Goal: Task Accomplishment & Management: Complete application form

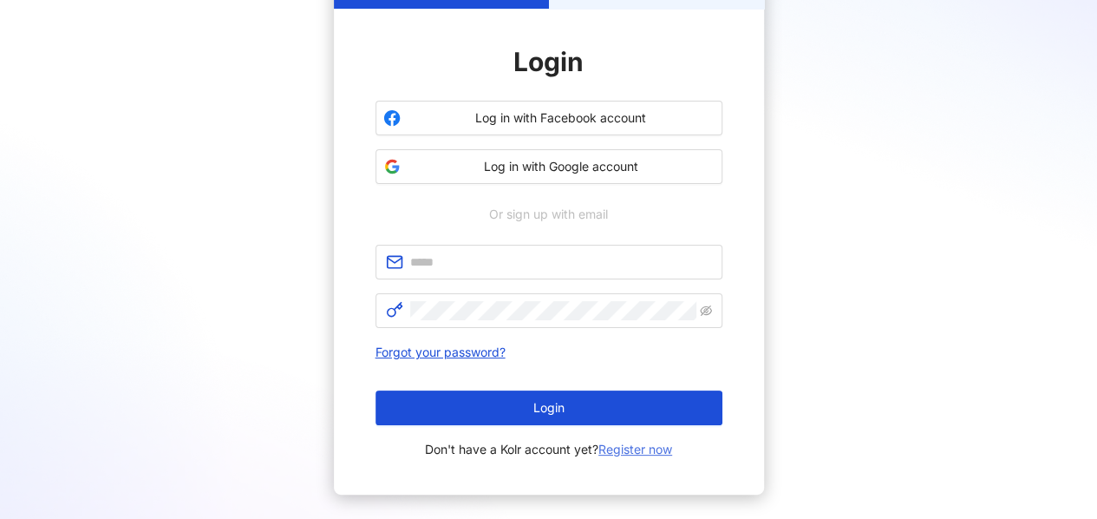
click at [624, 448] on link "Register now" at bounding box center [635, 448] width 74 height 15
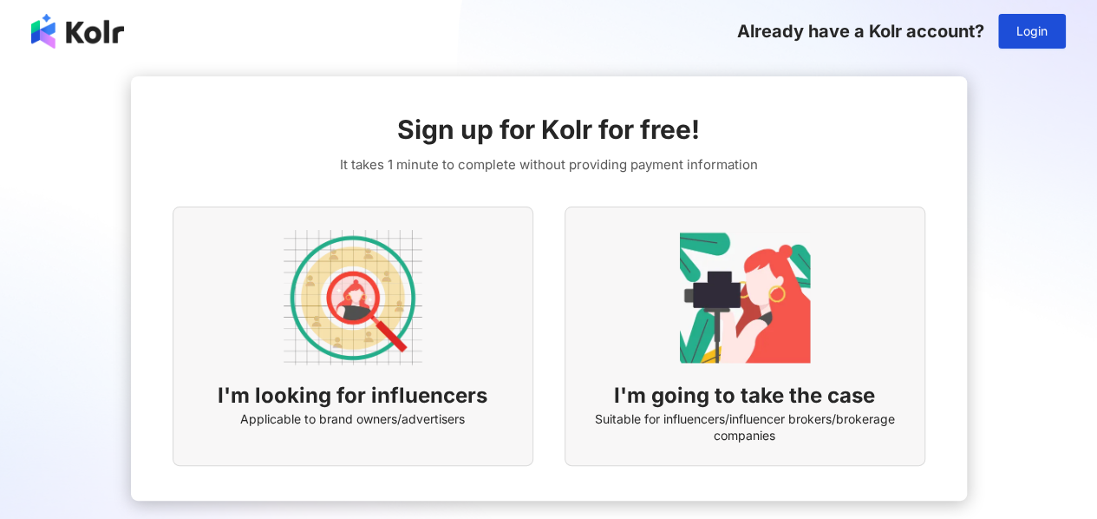
scroll to position [111, 0]
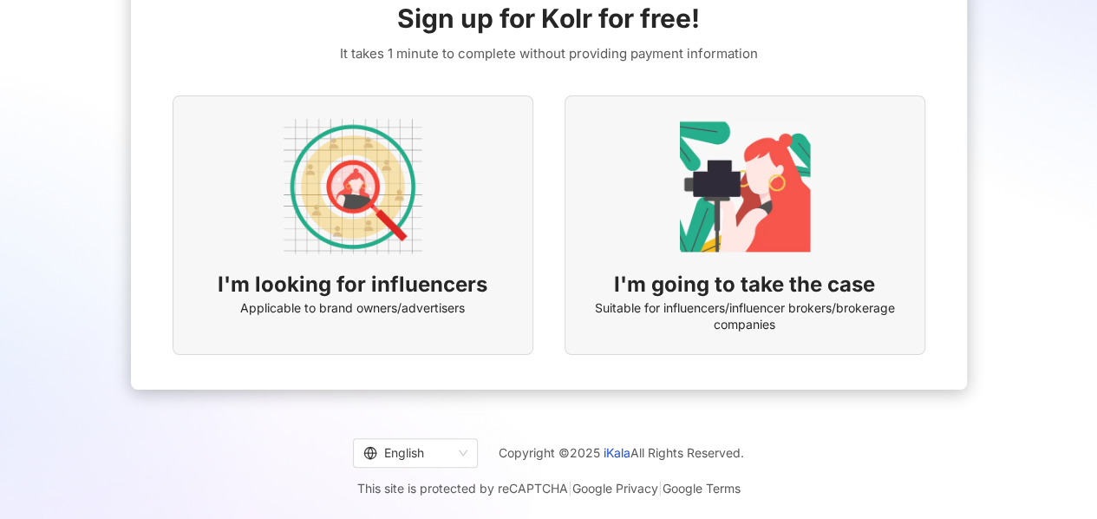
click at [444, 223] on div "I'm looking for influencers Applicable to brand owners/advertisers" at bounding box center [353, 224] width 361 height 259
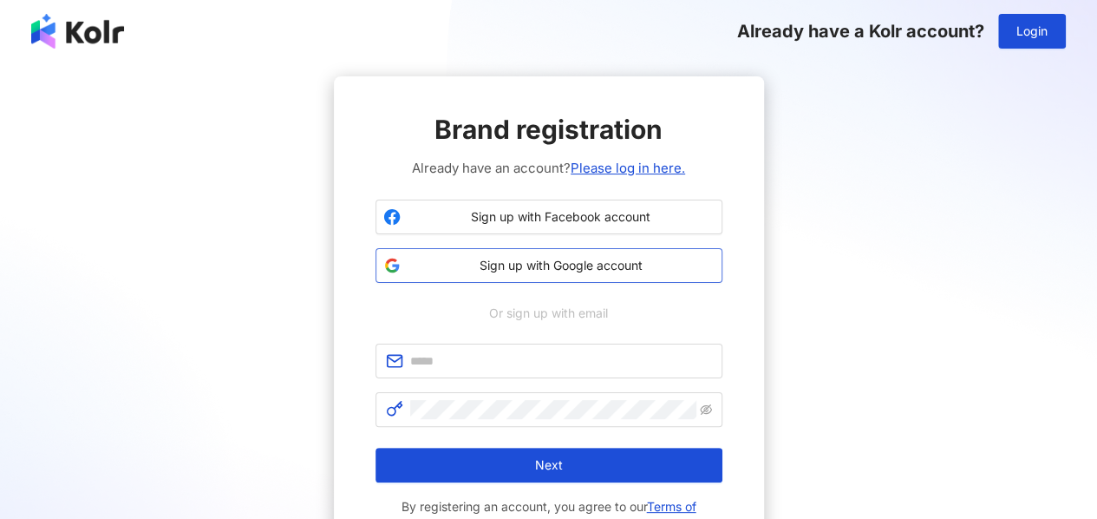
click at [556, 257] on span "Sign up with Google account" at bounding box center [561, 265] width 307 height 17
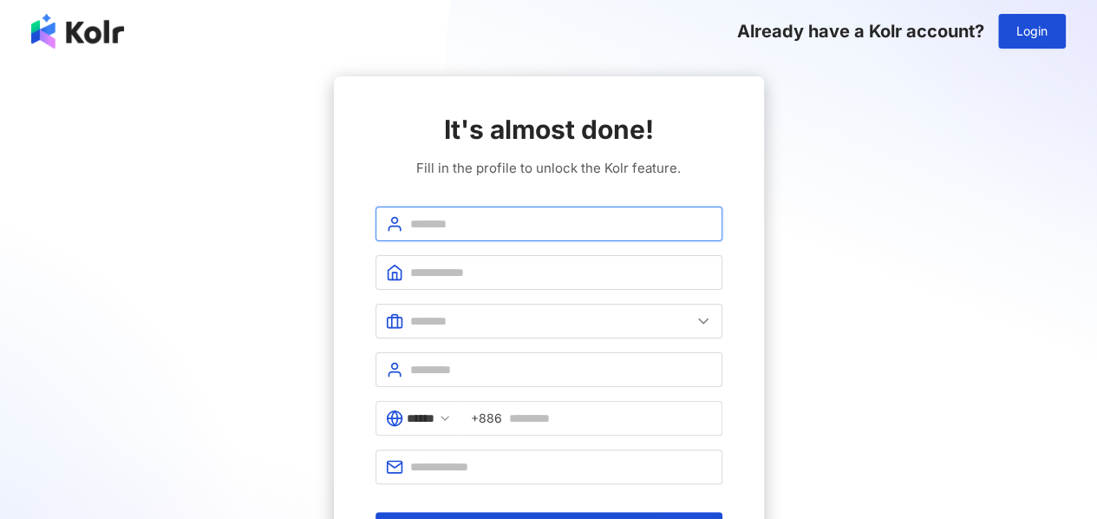
click at [481, 221] on input "text" at bounding box center [561, 223] width 302 height 19
type input "*******"
type input "**********"
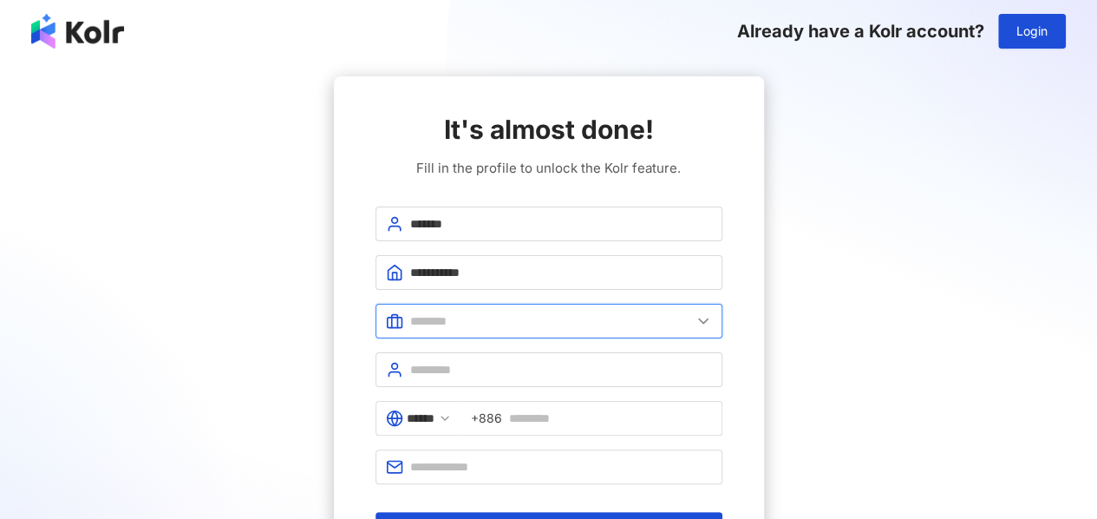
click at [509, 313] on input "text" at bounding box center [550, 320] width 281 height 19
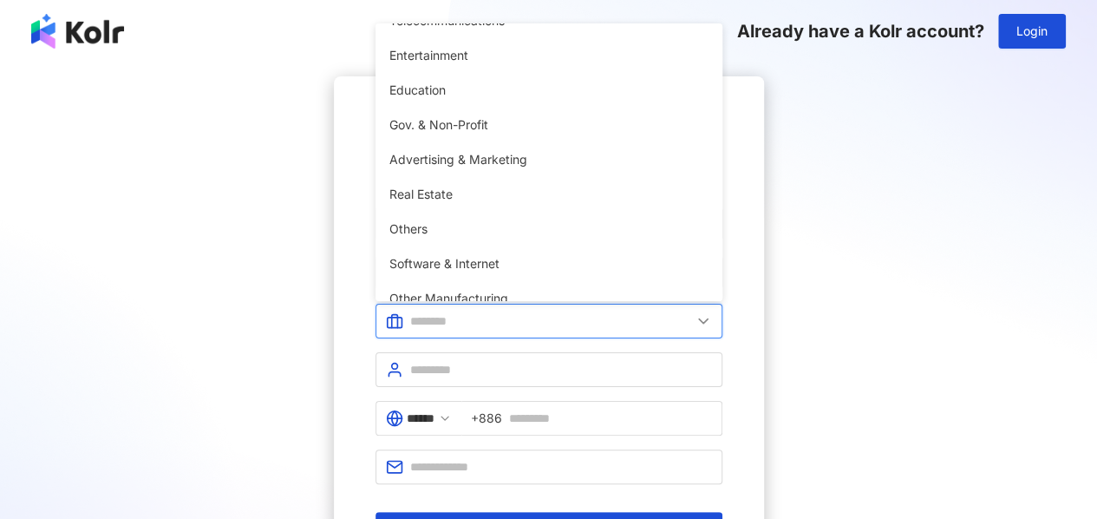
scroll to position [338, 0]
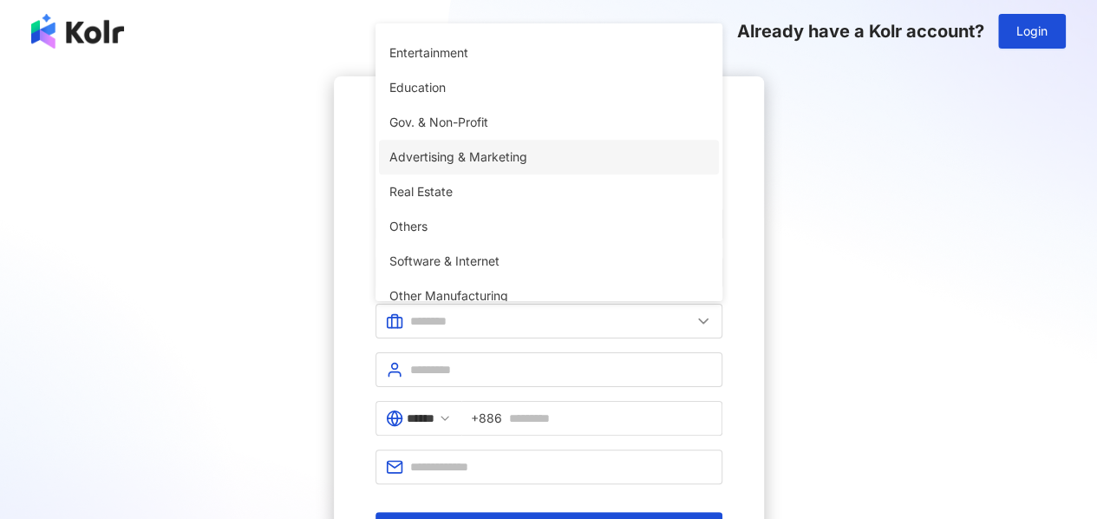
click at [501, 160] on span "Advertising & Marketing" at bounding box center [548, 156] width 319 height 19
type input "**********"
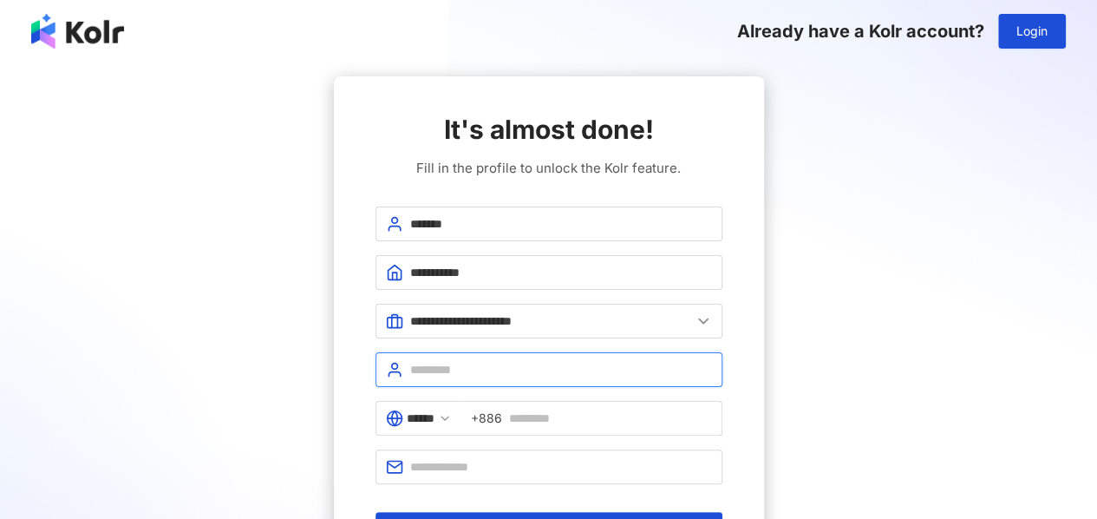
click at [477, 372] on input "text" at bounding box center [561, 369] width 302 height 19
type input "*********"
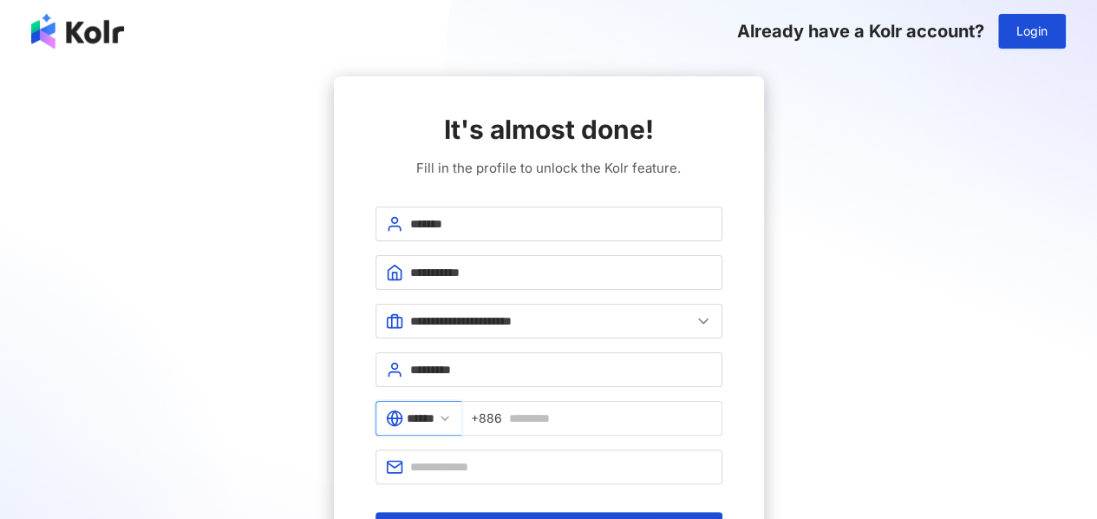
click at [435, 418] on input "******" at bounding box center [421, 418] width 28 height 19
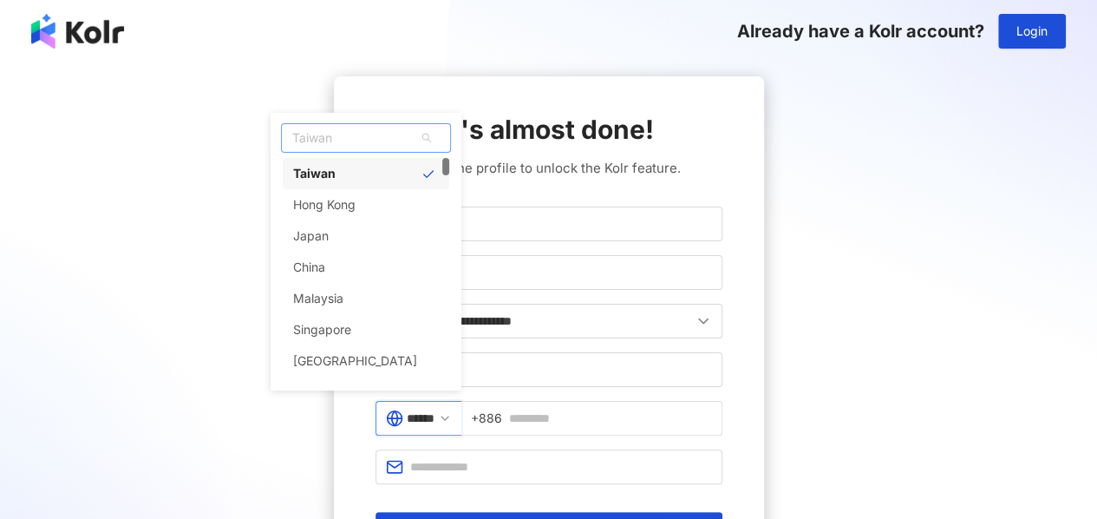
click at [370, 139] on span "Taiwan" at bounding box center [366, 138] width 168 height 28
type input "**"
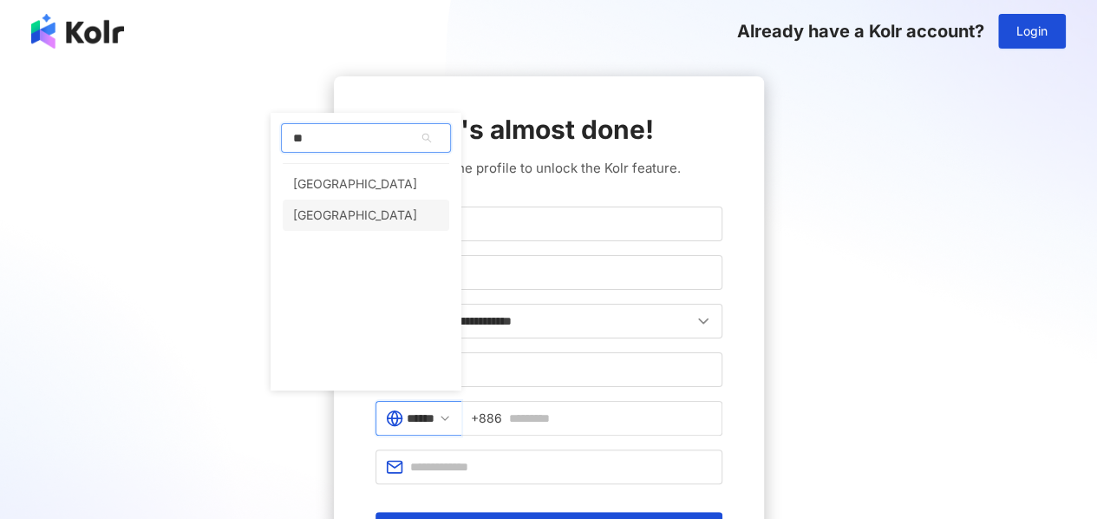
click at [362, 212] on div "[GEOGRAPHIC_DATA]" at bounding box center [366, 214] width 167 height 31
type input "*****"
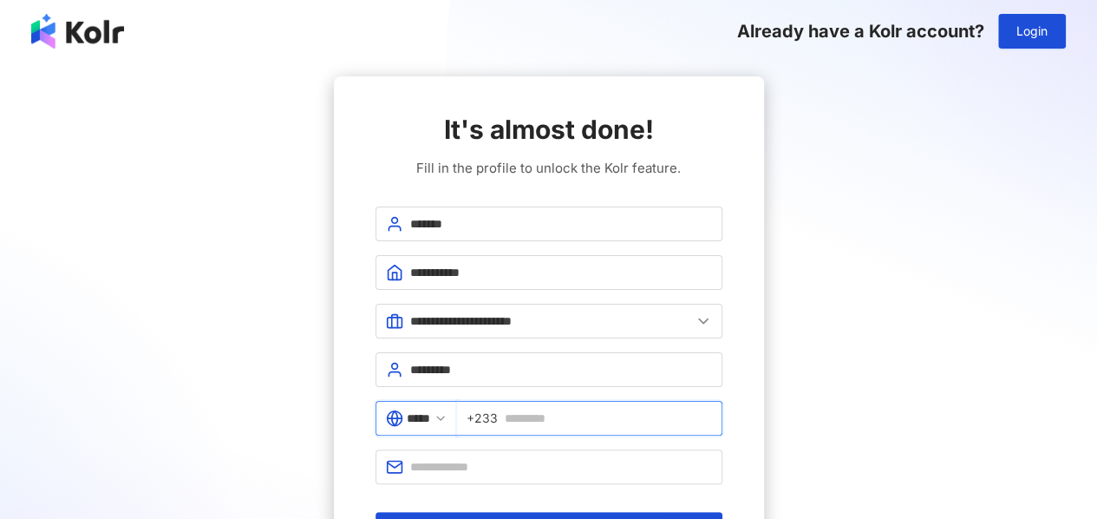
click at [579, 416] on input "text" at bounding box center [608, 418] width 207 height 19
type input "**********"
click at [503, 469] on input "text" at bounding box center [561, 466] width 302 height 19
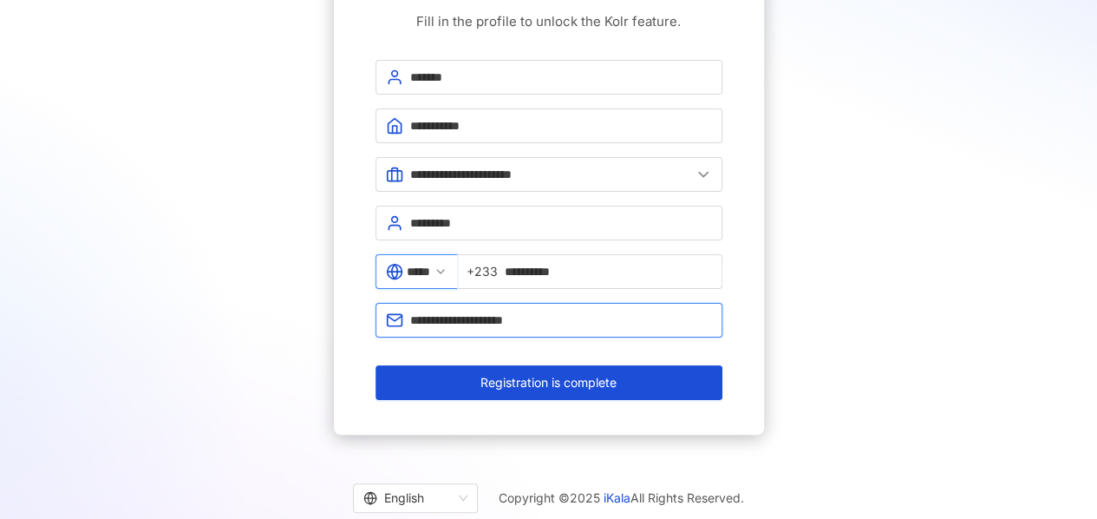
scroll to position [173, 0]
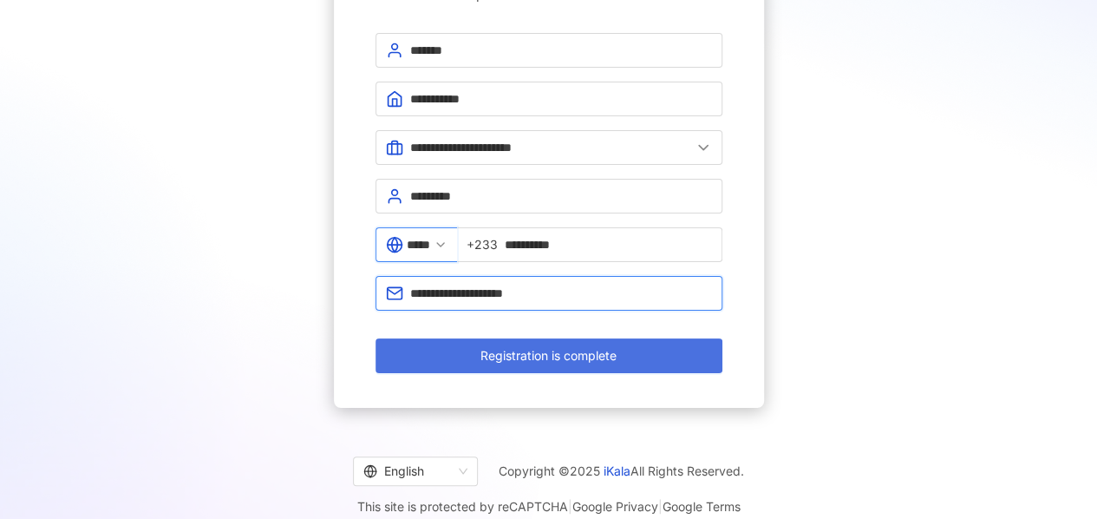
type input "**********"
click at [551, 358] on span "Registration is complete" at bounding box center [549, 356] width 136 height 14
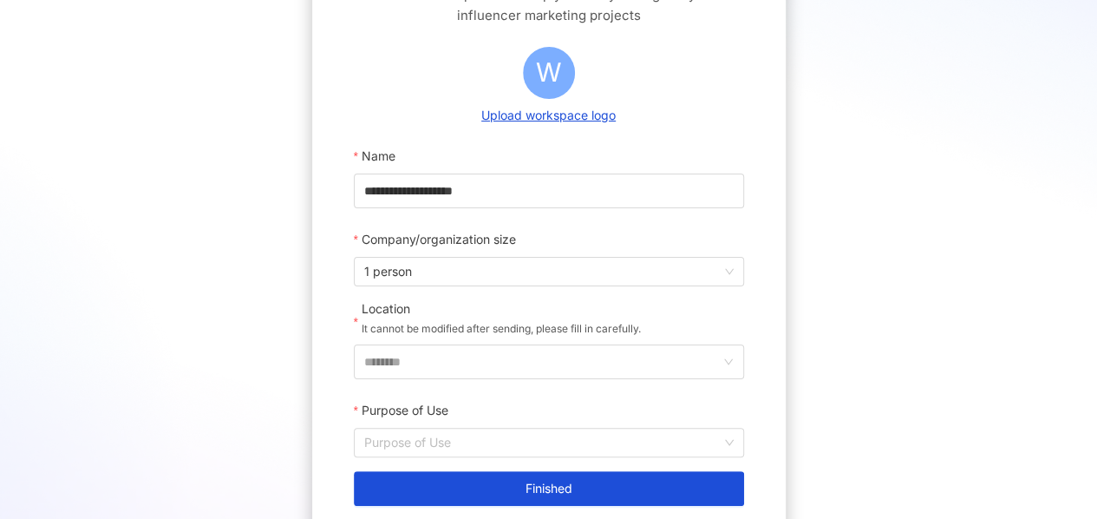
scroll to position [194, 0]
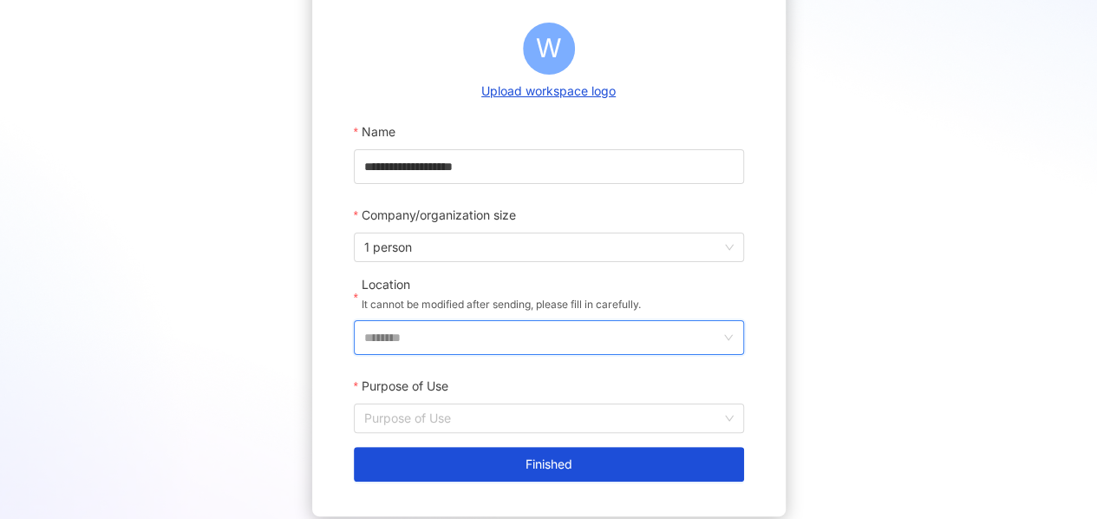
click at [555, 334] on input "********" at bounding box center [542, 337] width 356 height 33
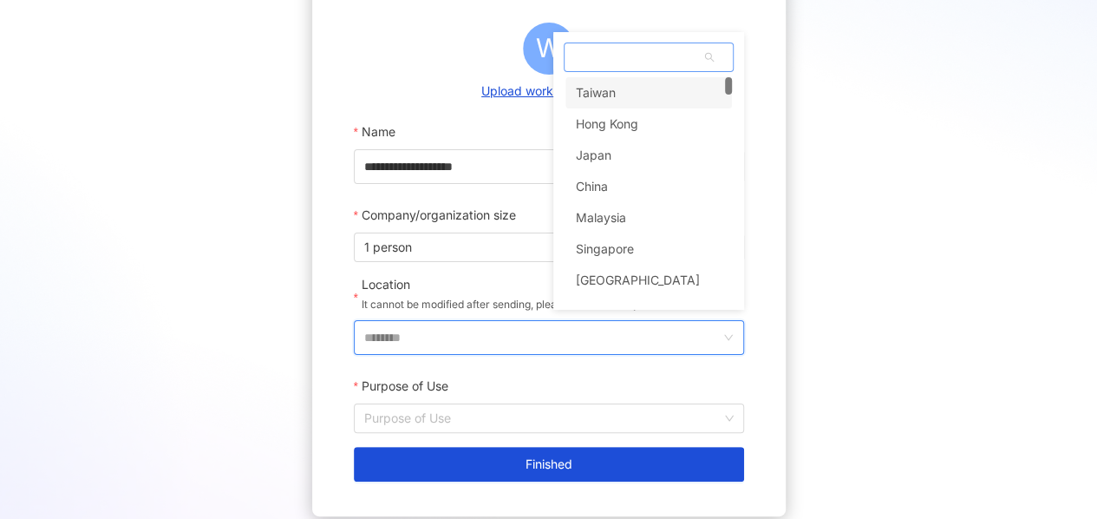
click at [664, 59] on span at bounding box center [649, 57] width 168 height 28
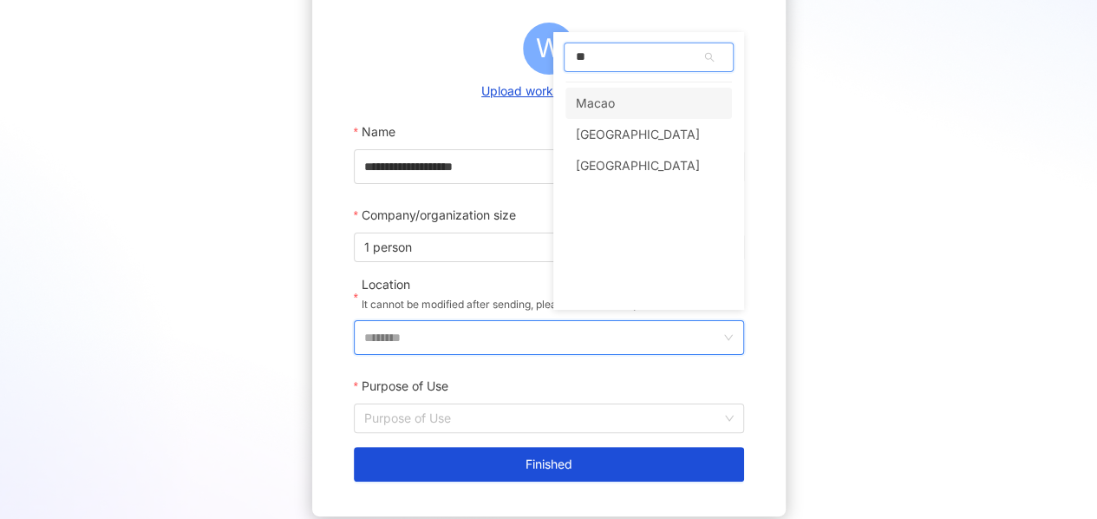
type input "*"
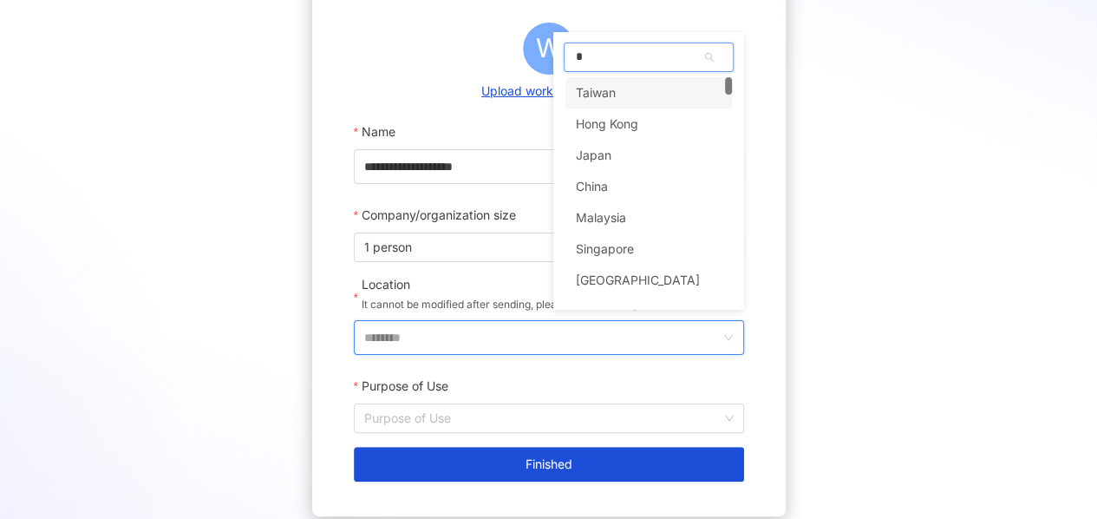
type input "**"
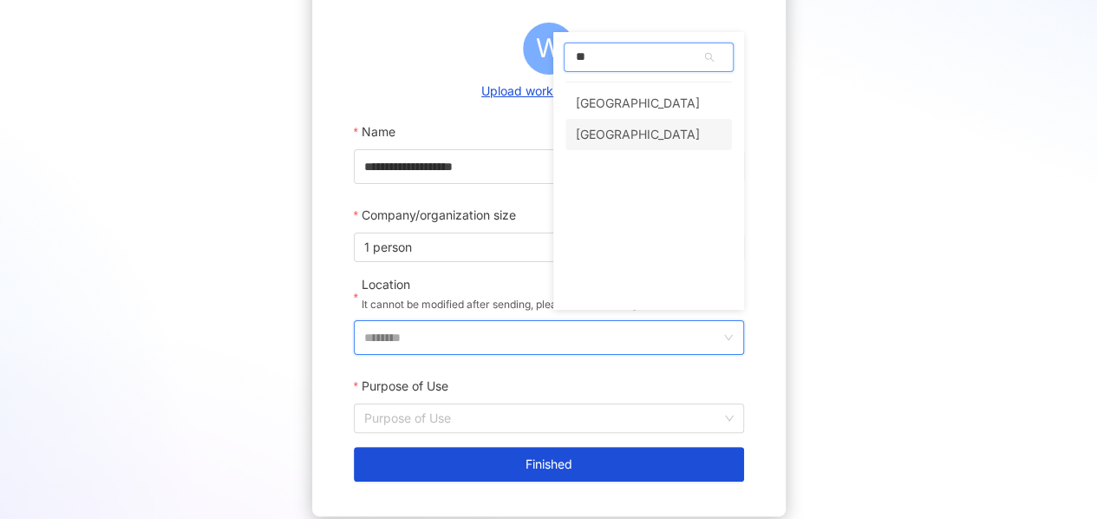
click at [607, 132] on div "[GEOGRAPHIC_DATA]" at bounding box center [638, 134] width 124 height 31
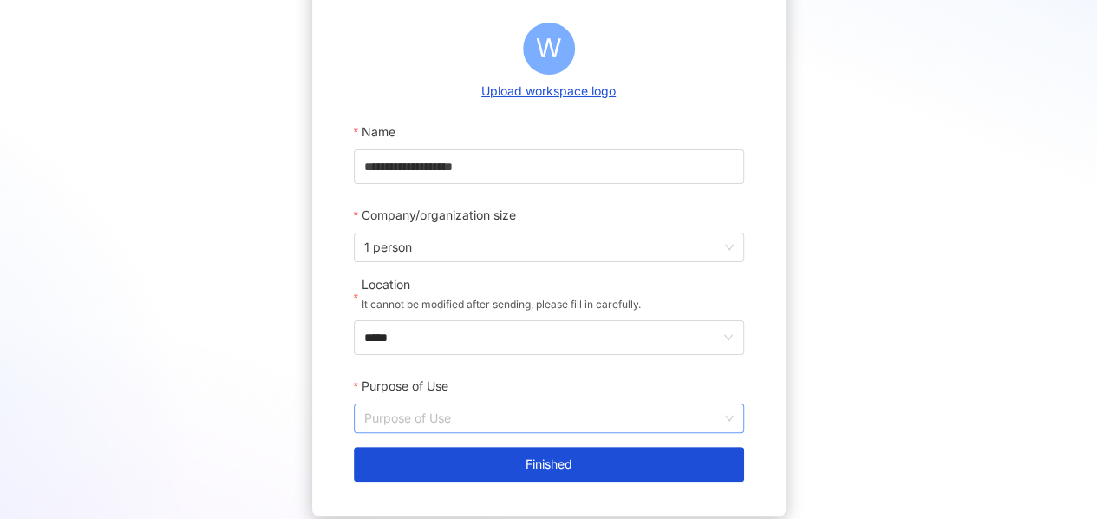
click at [506, 412] on input "Purpose of Use" at bounding box center [548, 418] width 369 height 28
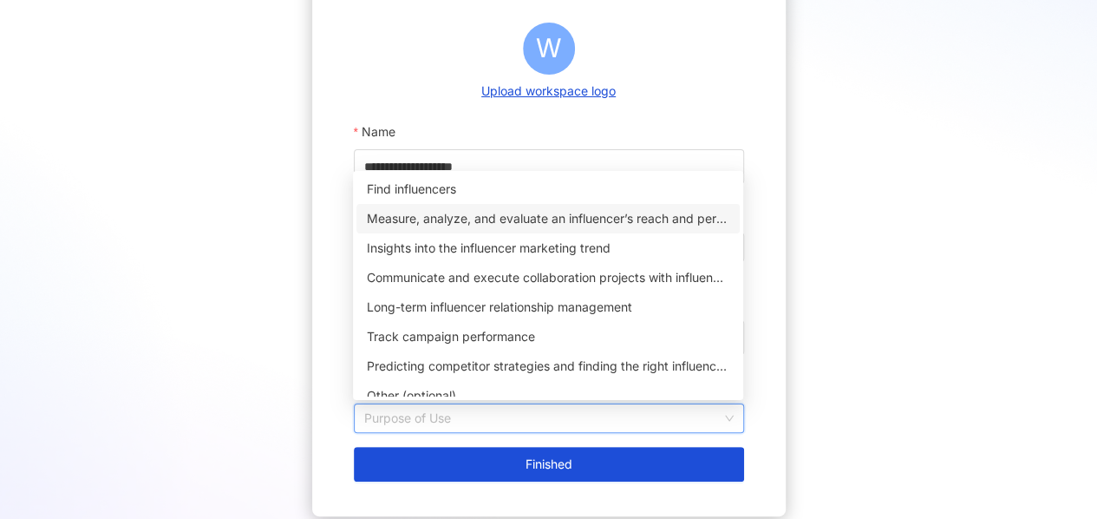
click at [524, 221] on div "Measure, analyze, and evaluate an influencer’s reach and performance on social …" at bounding box center [548, 218] width 363 height 19
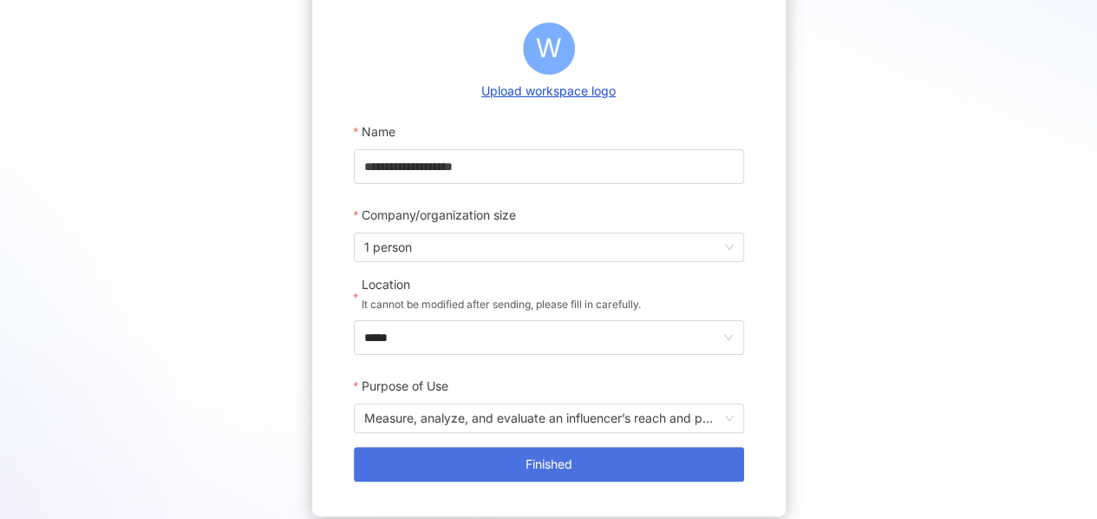
click at [527, 470] on span "Finished" at bounding box center [549, 464] width 47 height 14
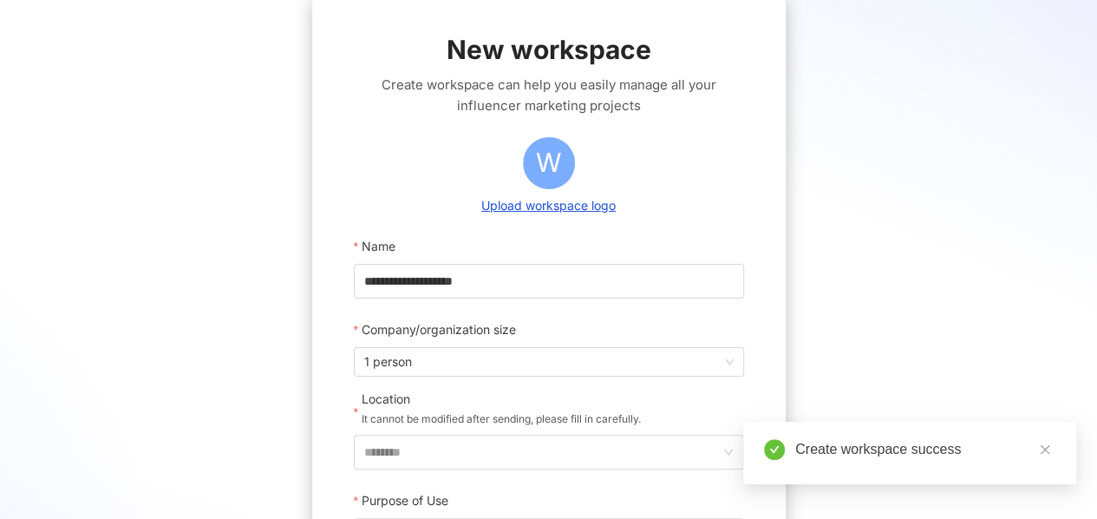
scroll to position [294, 0]
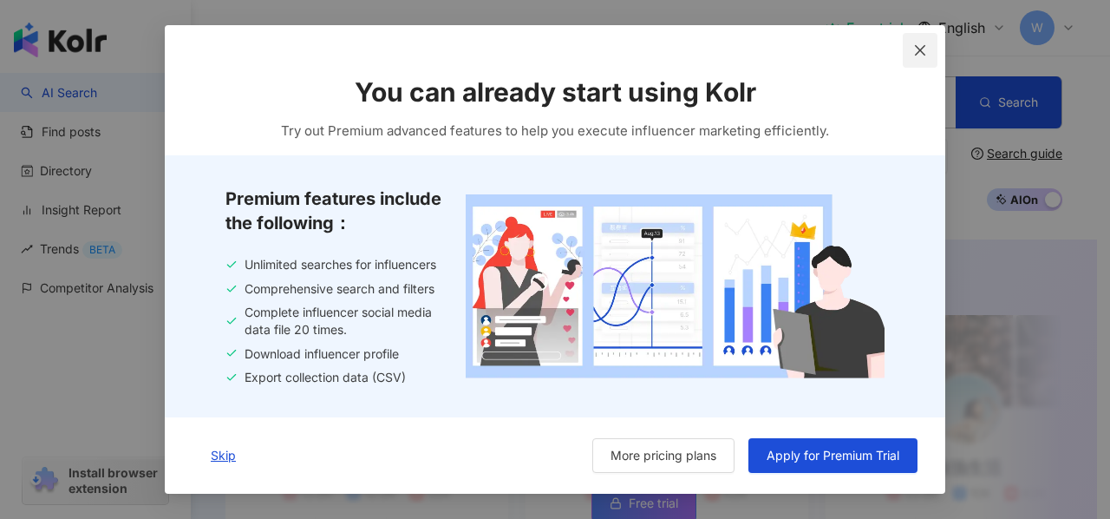
click at [928, 50] on span "Close" at bounding box center [920, 50] width 35 height 14
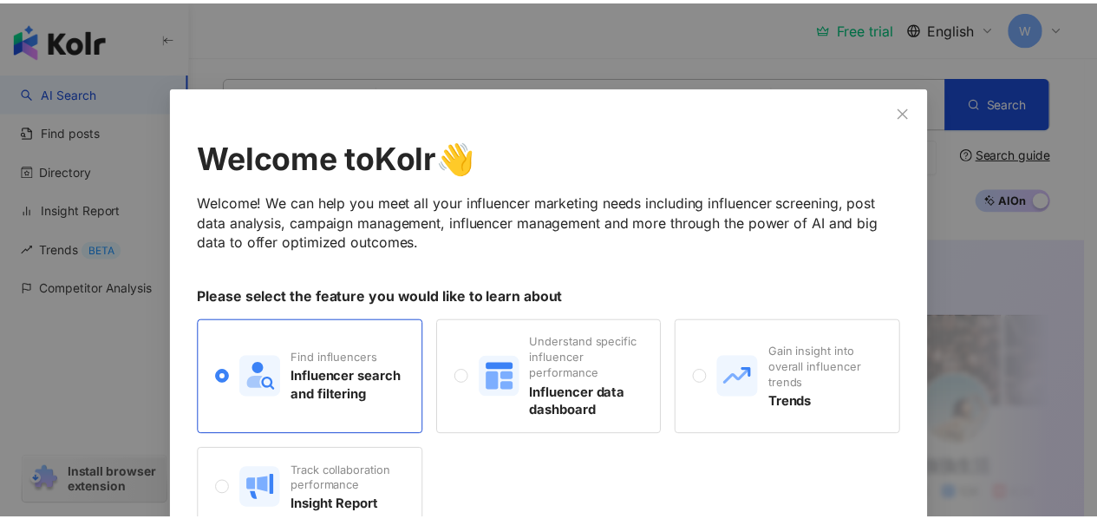
scroll to position [87, 0]
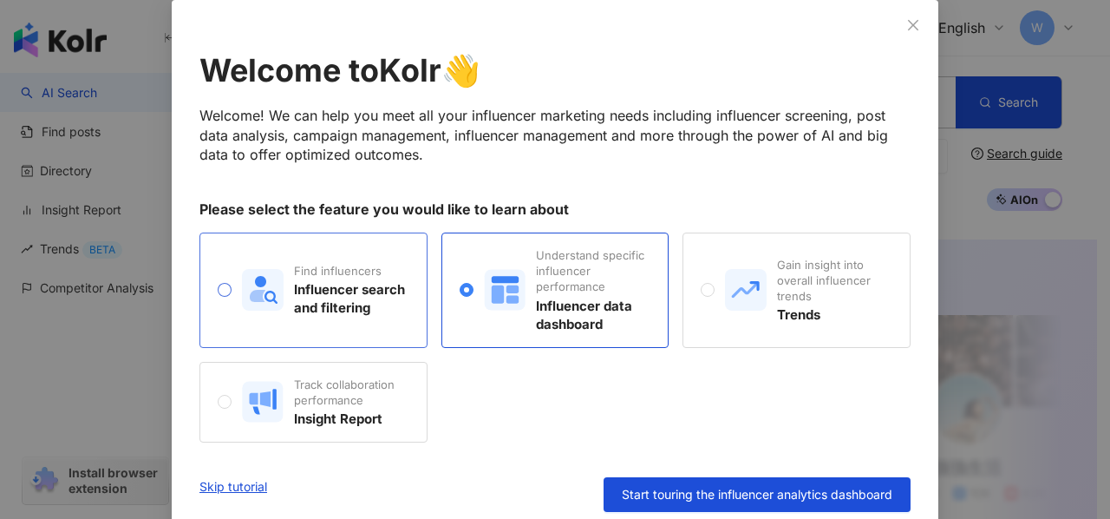
click at [208, 287] on div "Find influencers Influencer search and filtering" at bounding box center [313, 289] width 228 height 115
click at [910, 27] on icon "close" at bounding box center [913, 24] width 10 height 10
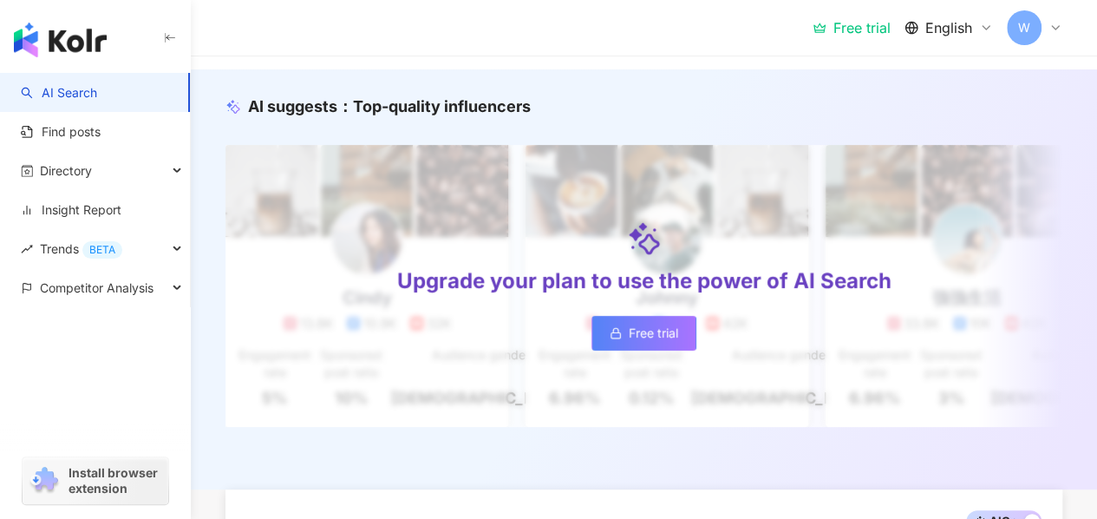
scroll to position [0, 0]
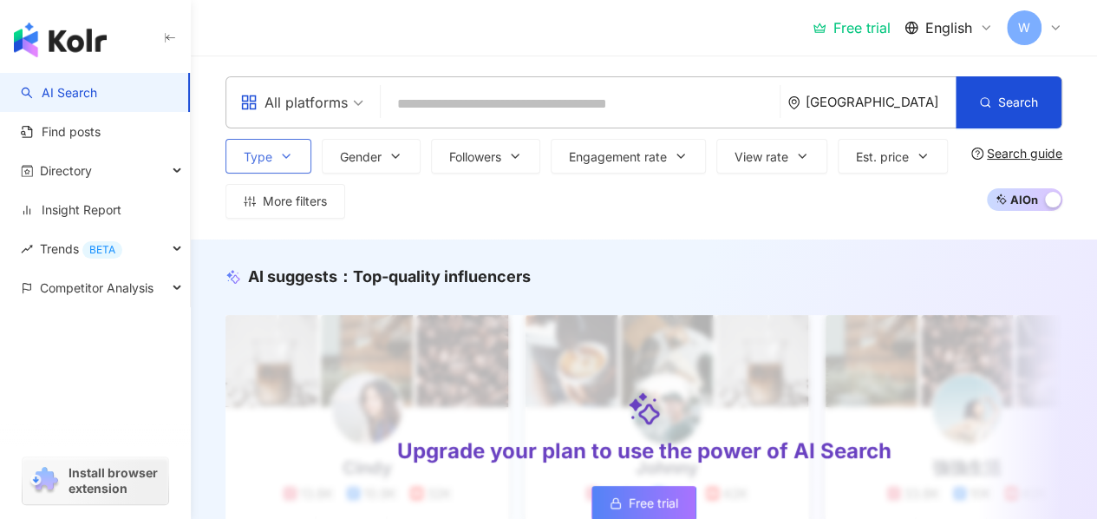
click at [300, 155] on button "Type" at bounding box center [269, 156] width 86 height 35
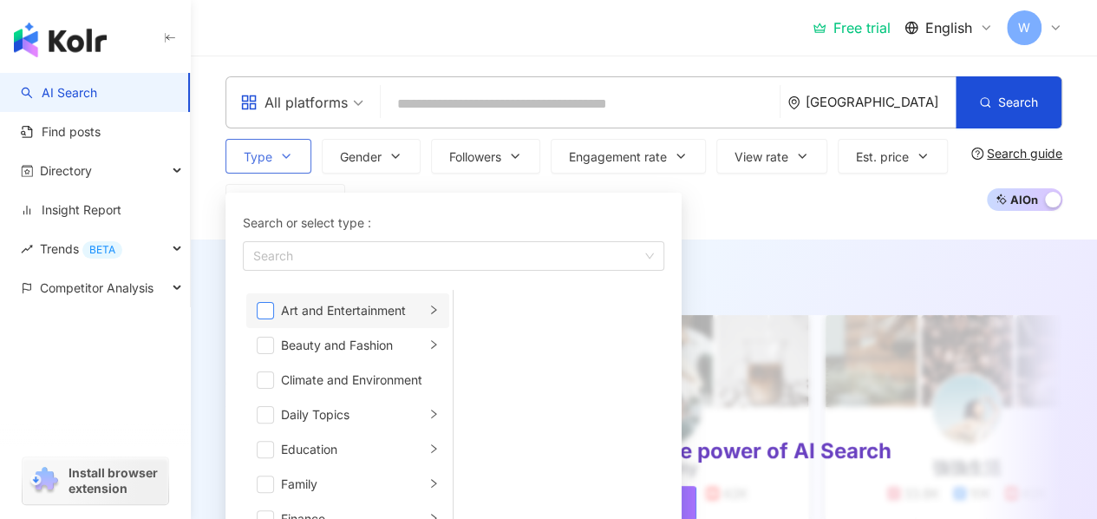
click at [267, 310] on span "button" at bounding box center [265, 310] width 17 height 17
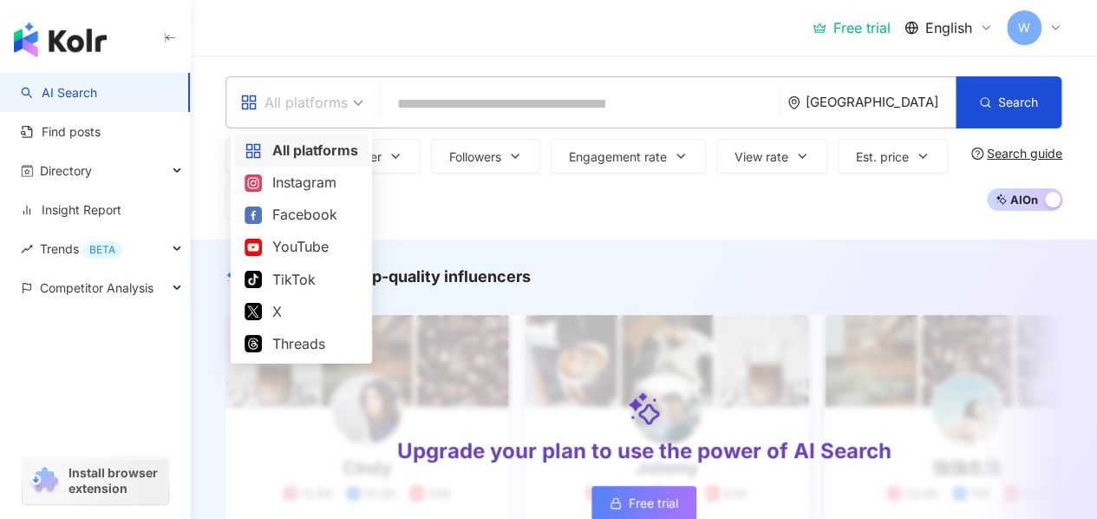
click at [334, 97] on div "All platforms" at bounding box center [294, 102] width 108 height 28
click at [307, 287] on div "TikTok" at bounding box center [302, 280] width 114 height 22
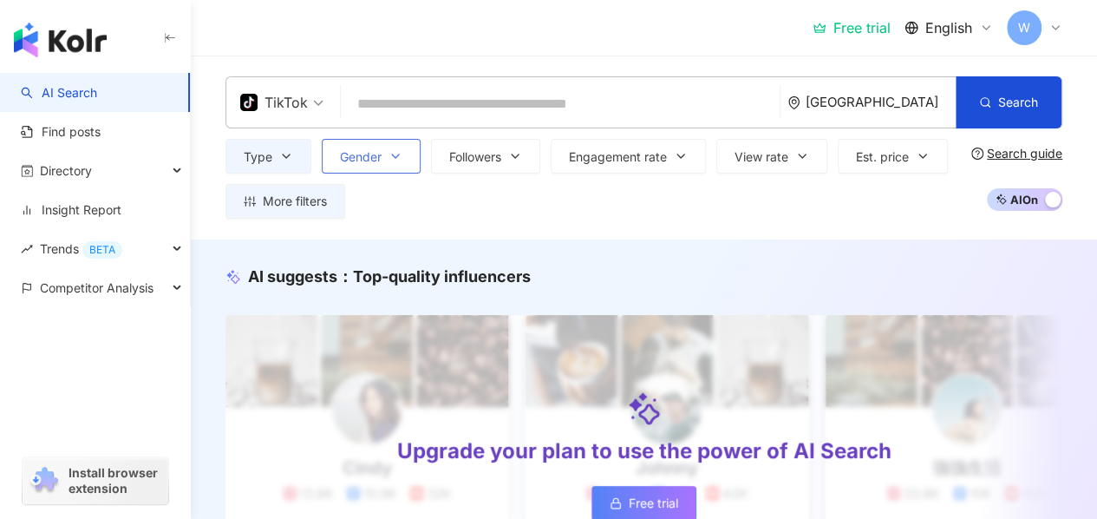
click at [373, 150] on span "Gender" at bounding box center [361, 157] width 42 height 14
click at [503, 146] on button "Followers" at bounding box center [485, 156] width 109 height 35
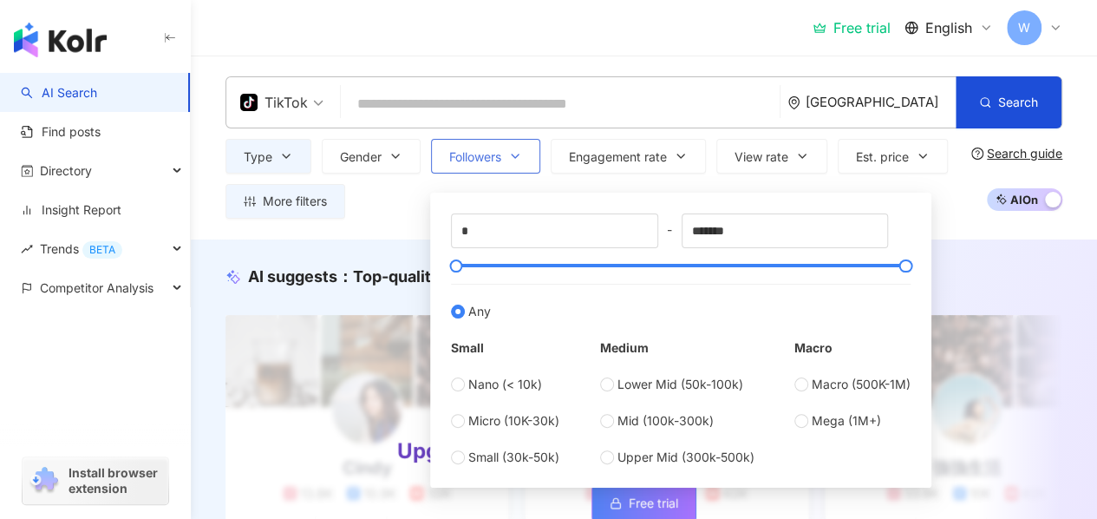
click at [503, 146] on button "Followers" at bounding box center [485, 156] width 109 height 35
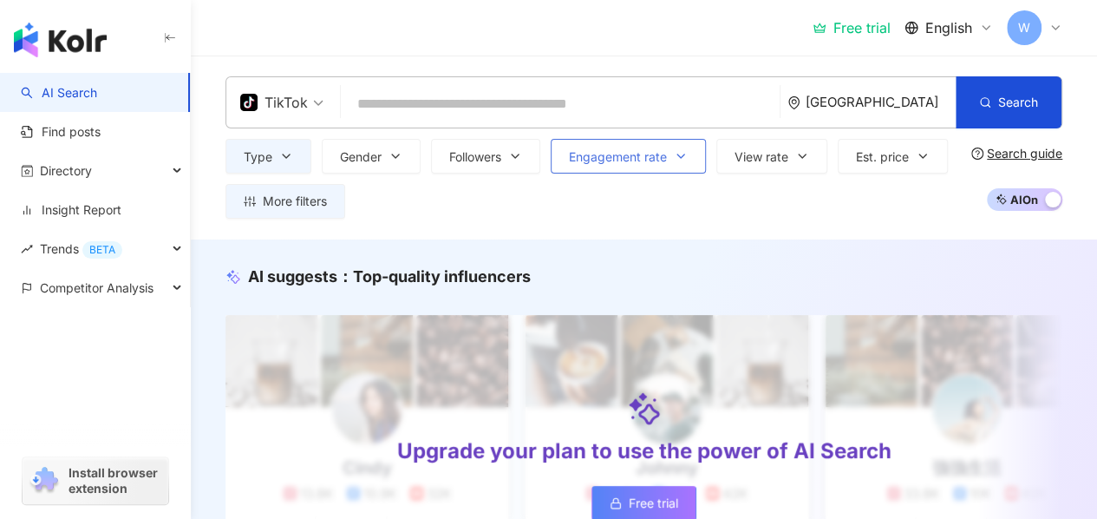
click at [652, 157] on span "Engagement rate" at bounding box center [618, 157] width 98 height 14
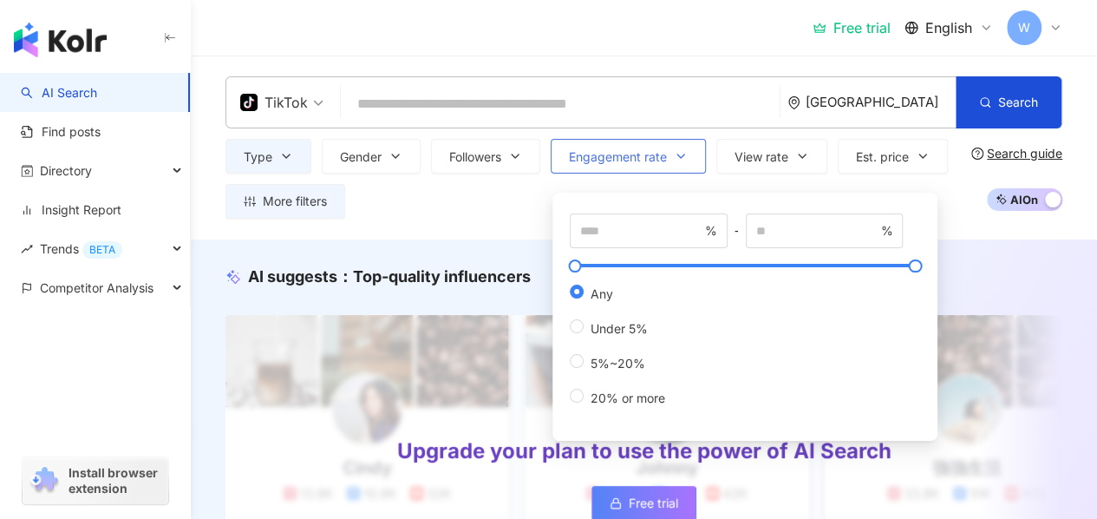
click at [652, 157] on span "Engagement rate" at bounding box center [618, 157] width 98 height 14
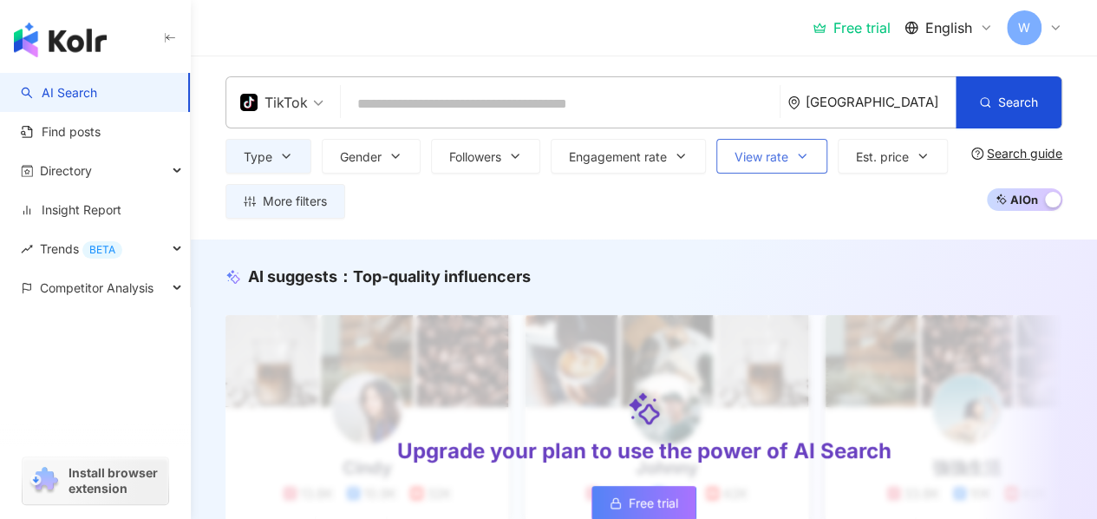
click at [749, 155] on span "View rate" at bounding box center [762, 157] width 54 height 14
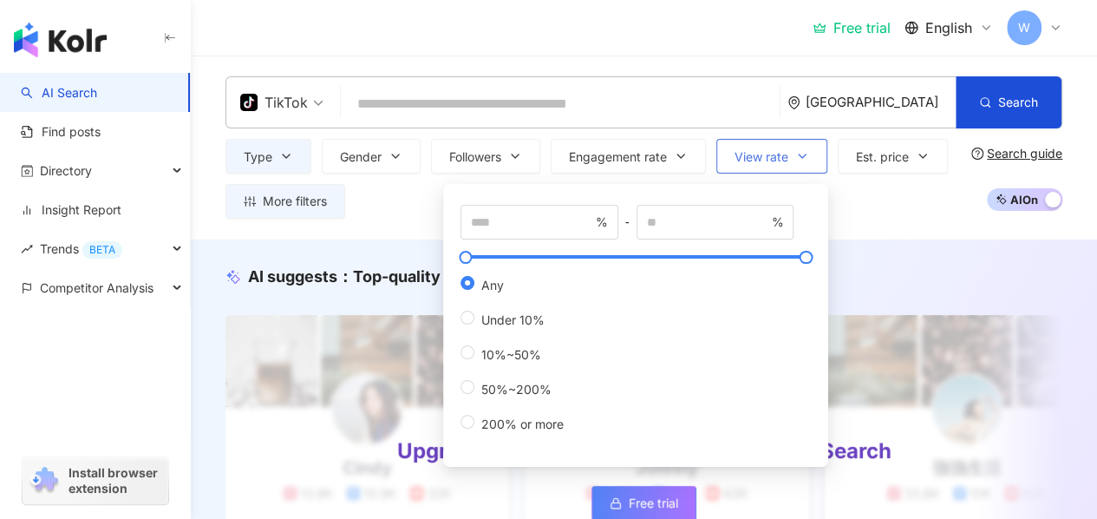
click at [749, 155] on span "View rate" at bounding box center [762, 157] width 54 height 14
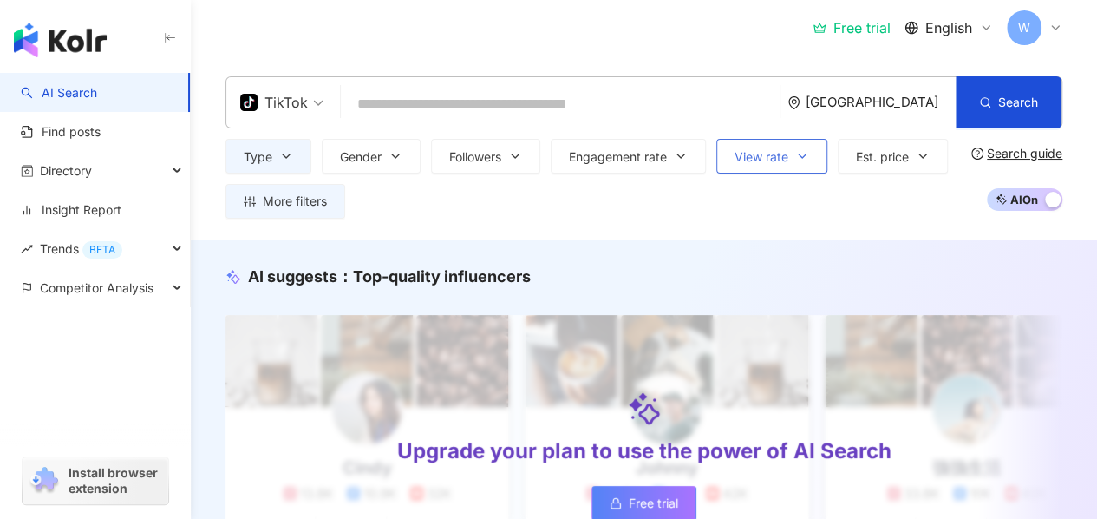
click at [749, 155] on span "View rate" at bounding box center [762, 157] width 54 height 14
click at [852, 148] on button "Est. price" at bounding box center [893, 156] width 110 height 35
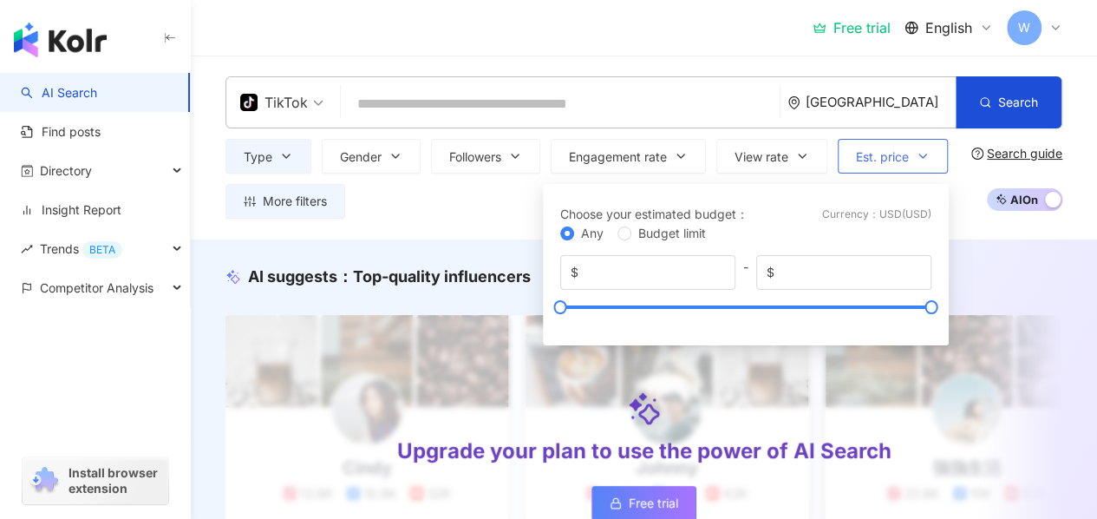
click at [852, 148] on button "Est. price" at bounding box center [893, 156] width 110 height 35
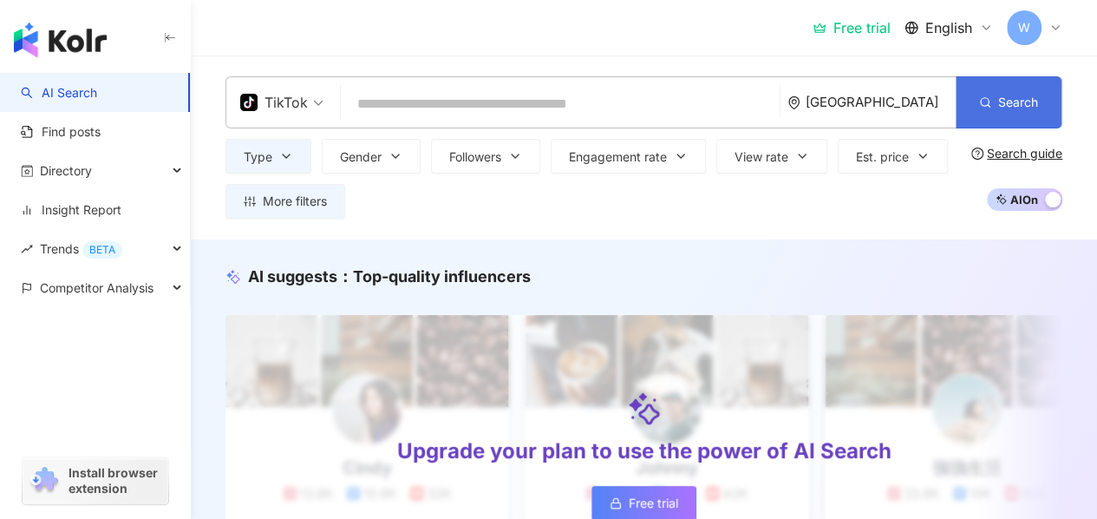
click at [1008, 114] on button "Search" at bounding box center [1009, 102] width 106 height 52
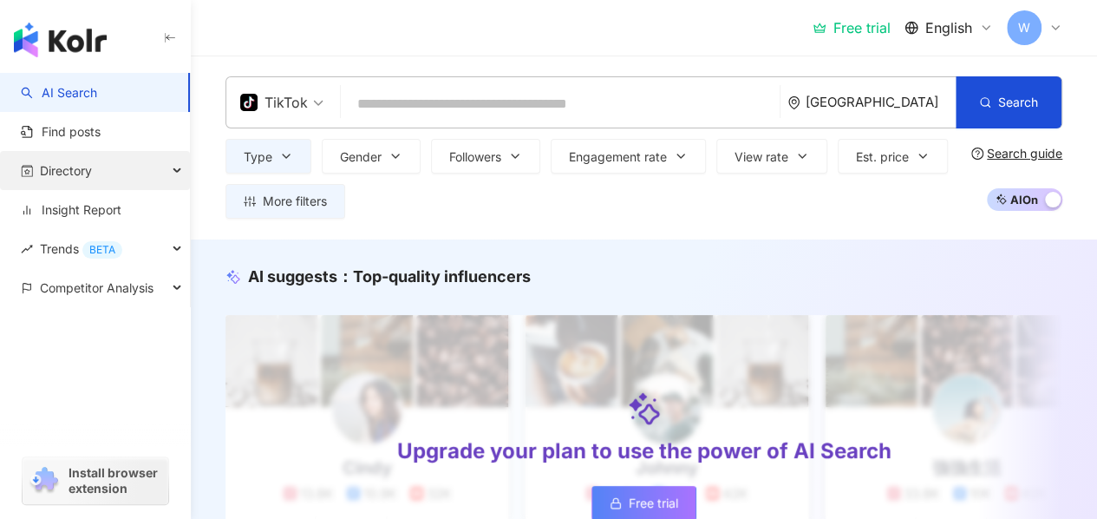
click at [175, 166] on div "Directory" at bounding box center [95, 170] width 190 height 39
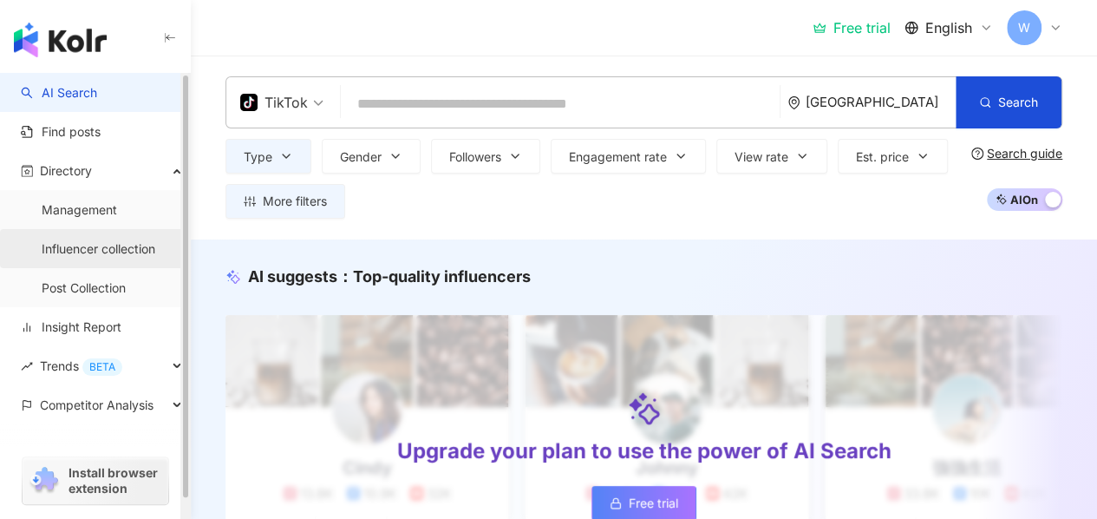
click at [132, 245] on link "Influencer collection" at bounding box center [99, 248] width 114 height 17
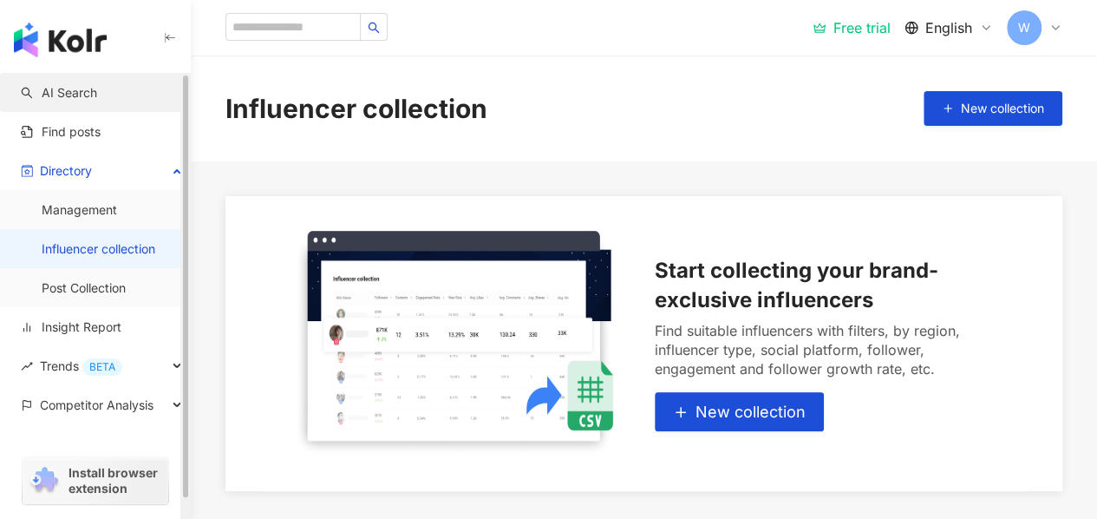
click at [71, 101] on link "AI Search" at bounding box center [59, 92] width 76 height 17
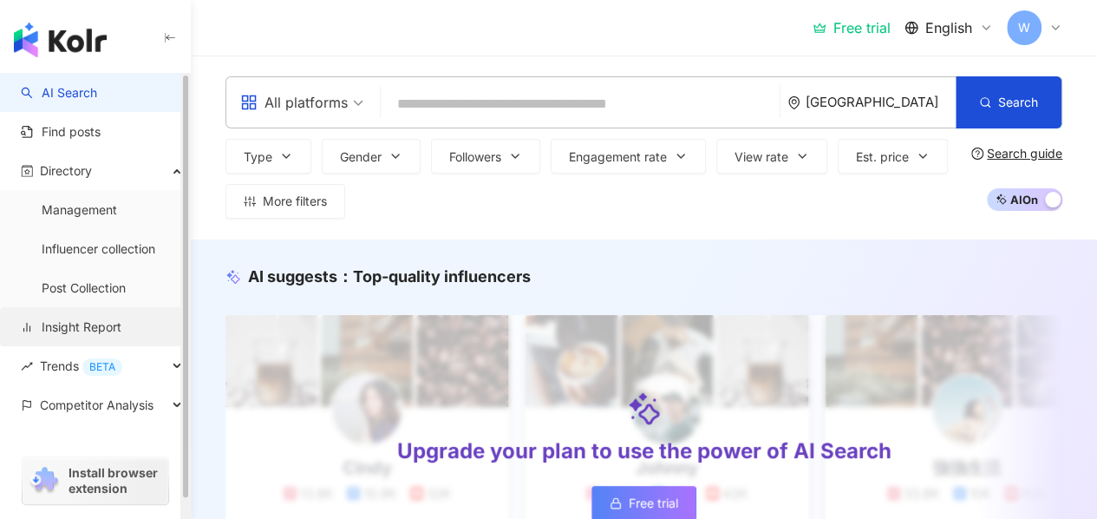
click at [93, 323] on link "Insight Report" at bounding box center [71, 326] width 101 height 17
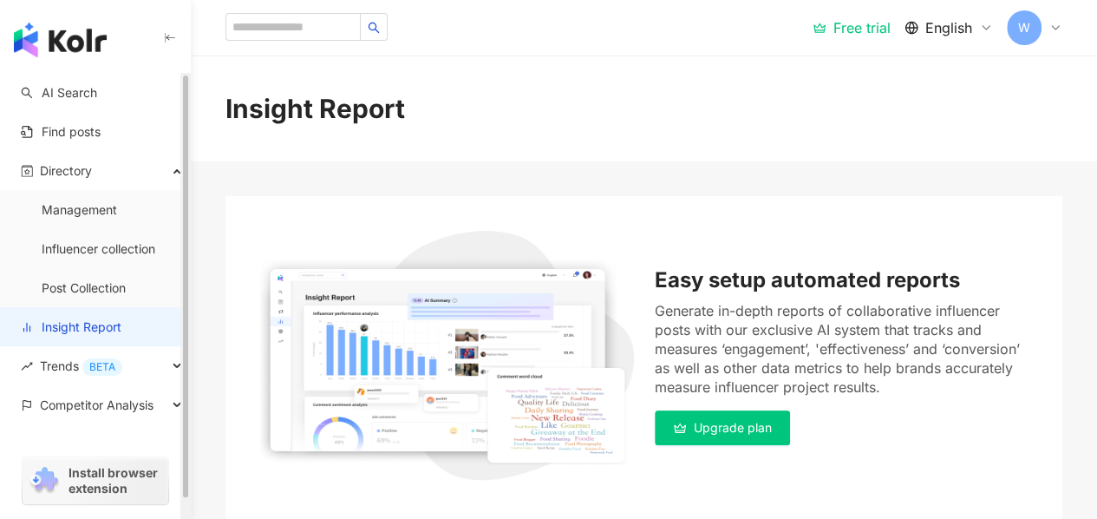
scroll to position [311, 0]
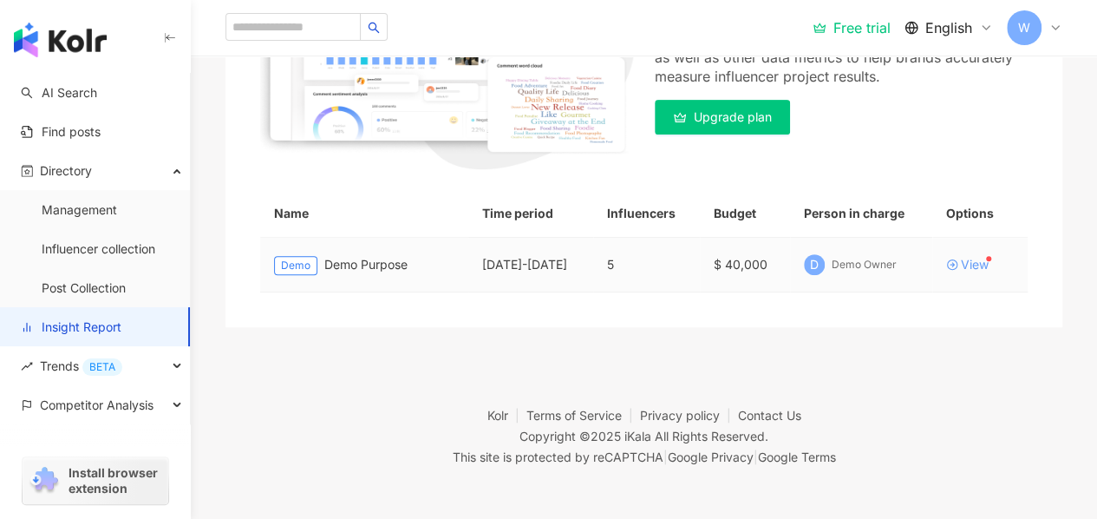
click at [963, 265] on div "View" at bounding box center [975, 264] width 28 height 12
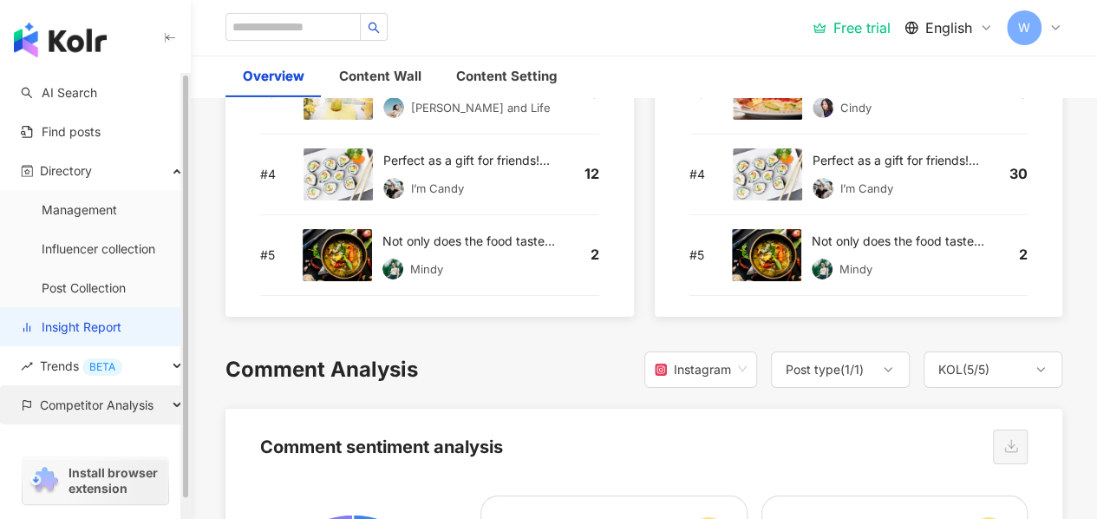
scroll to position [20, 0]
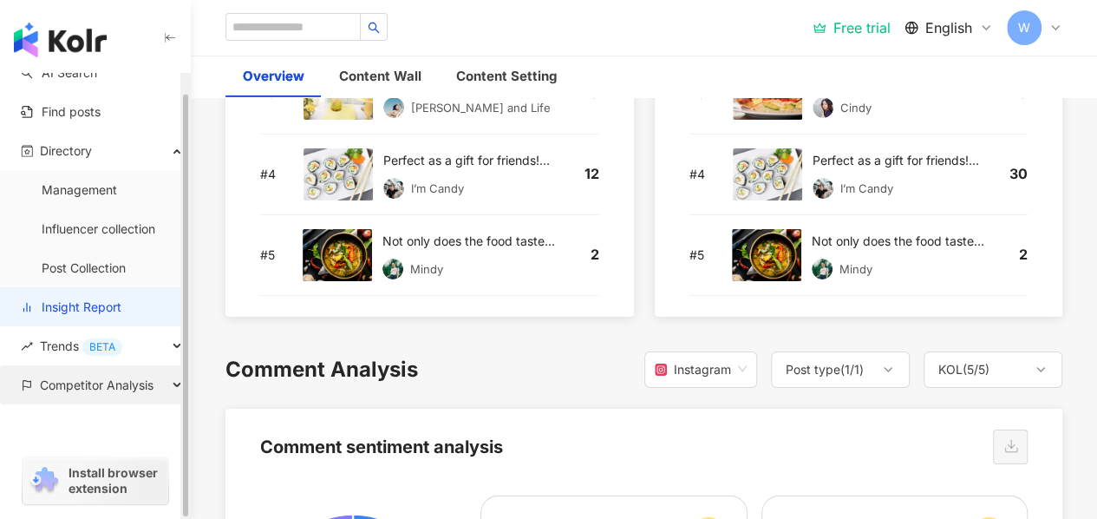
click at [125, 389] on span "Competitor Analysis" at bounding box center [97, 384] width 114 height 39
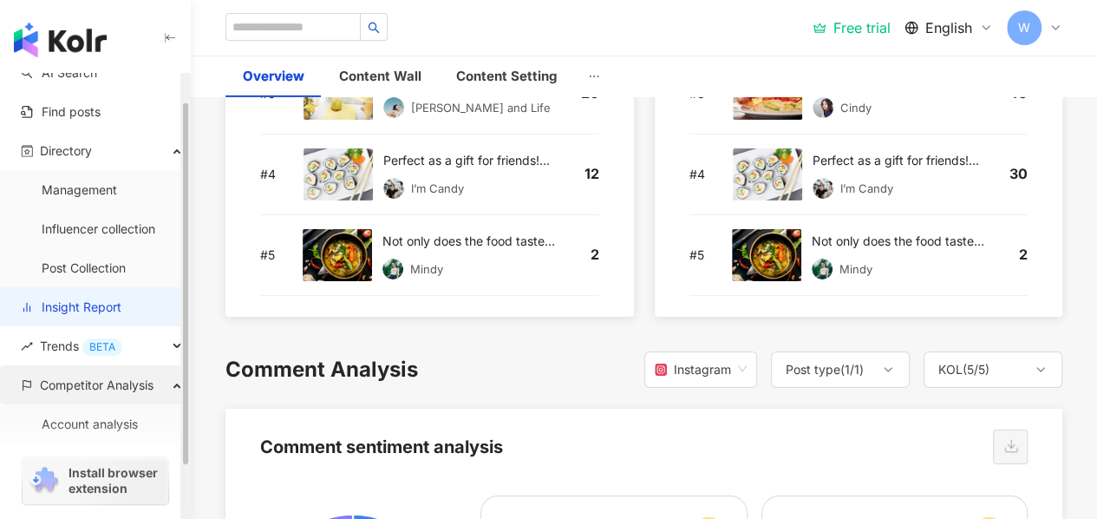
scroll to position [98, 0]
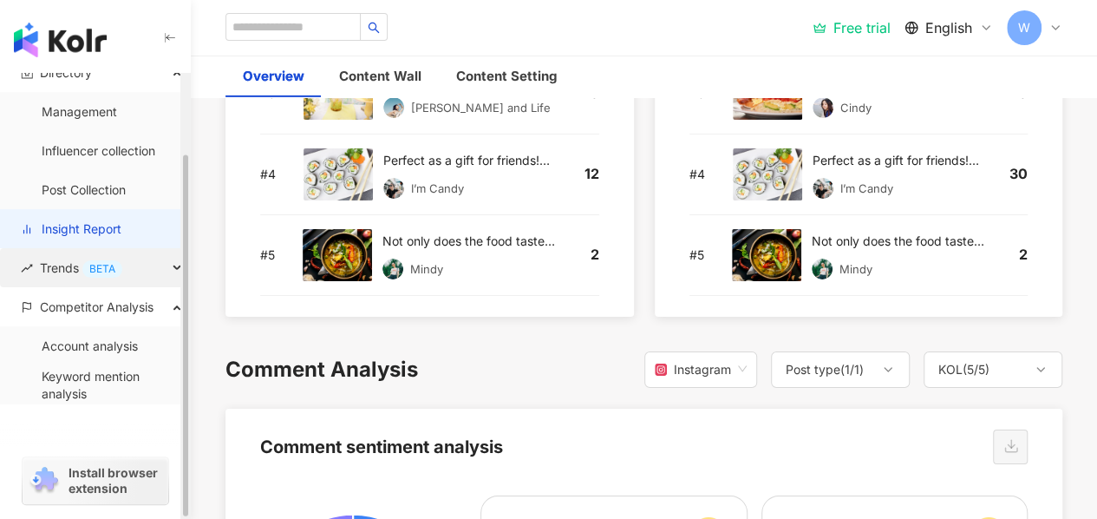
click at [173, 259] on div "Trends BETA" at bounding box center [95, 267] width 190 height 39
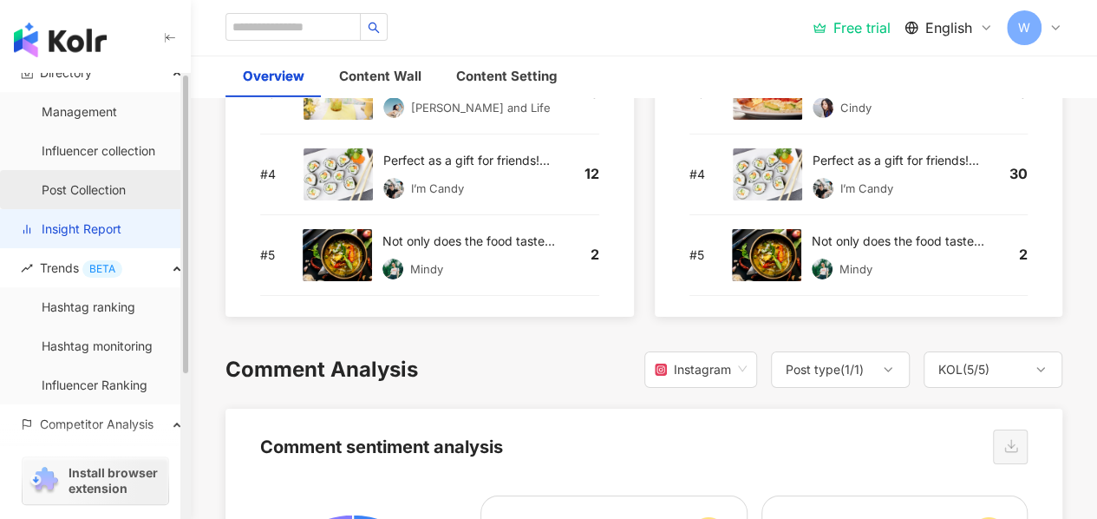
scroll to position [0, 0]
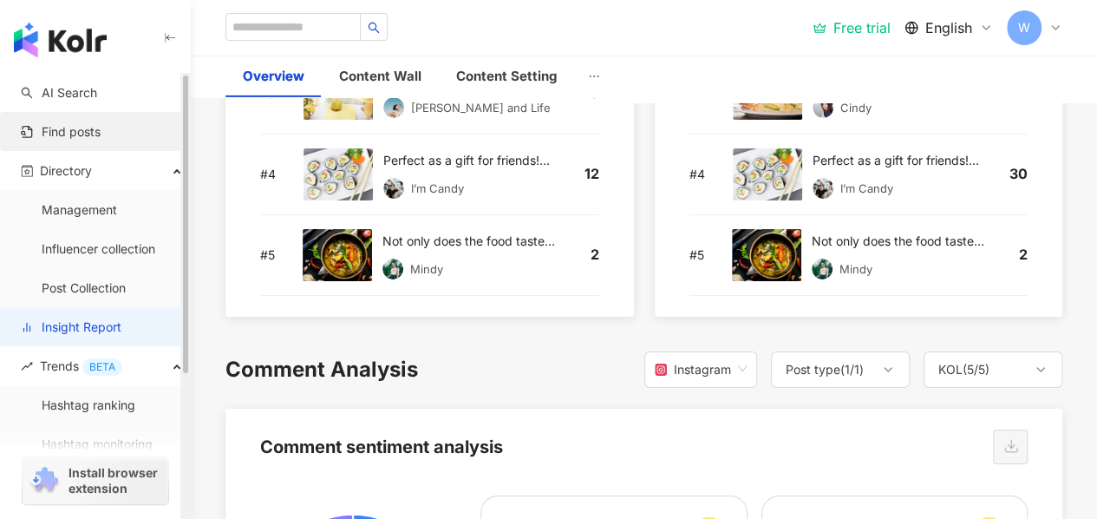
click at [101, 141] on link "Find posts" at bounding box center [61, 131] width 80 height 17
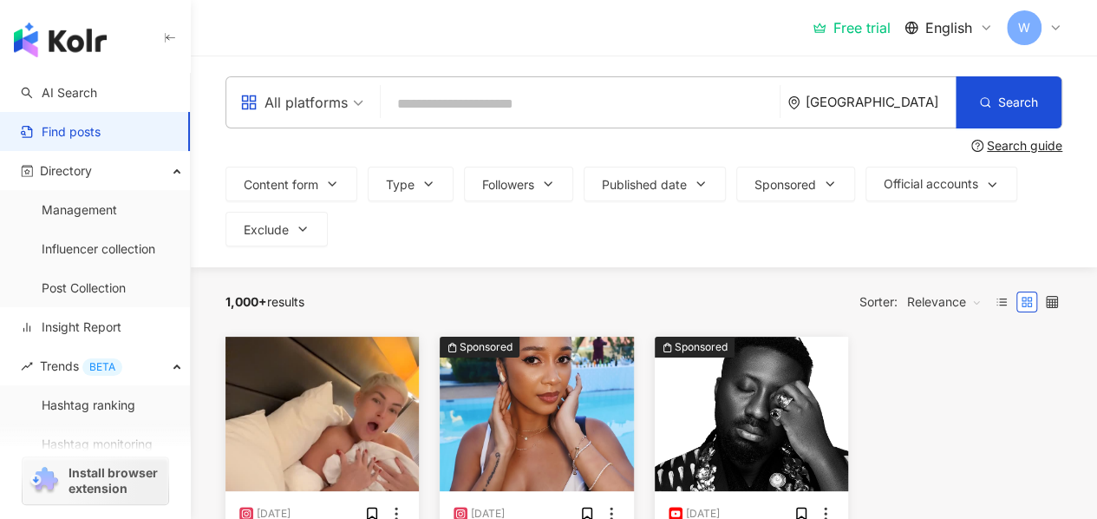
click at [56, 23] on img "button" at bounding box center [60, 40] width 93 height 35
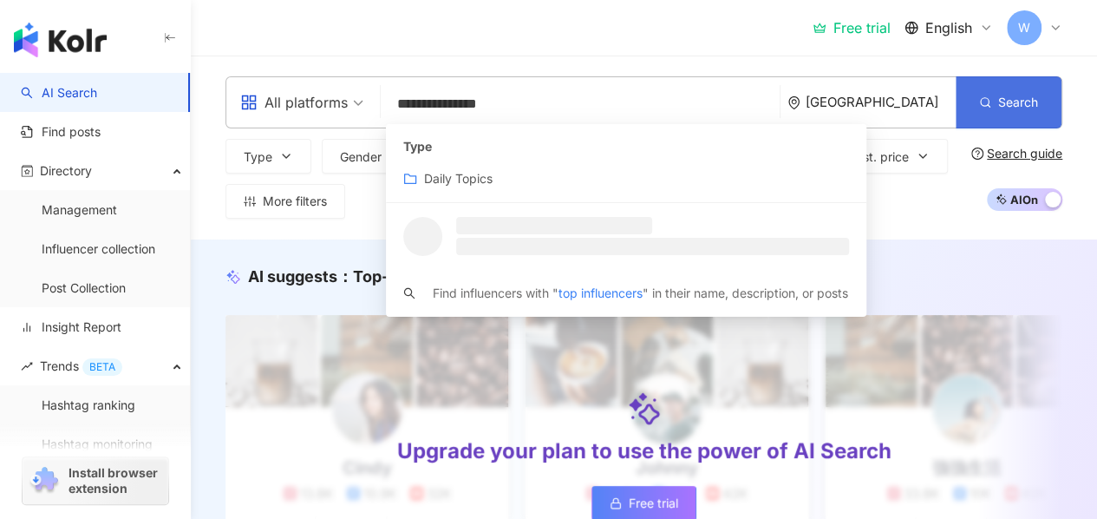
type input "**********"
click at [1003, 93] on button "Search" at bounding box center [1009, 102] width 106 height 52
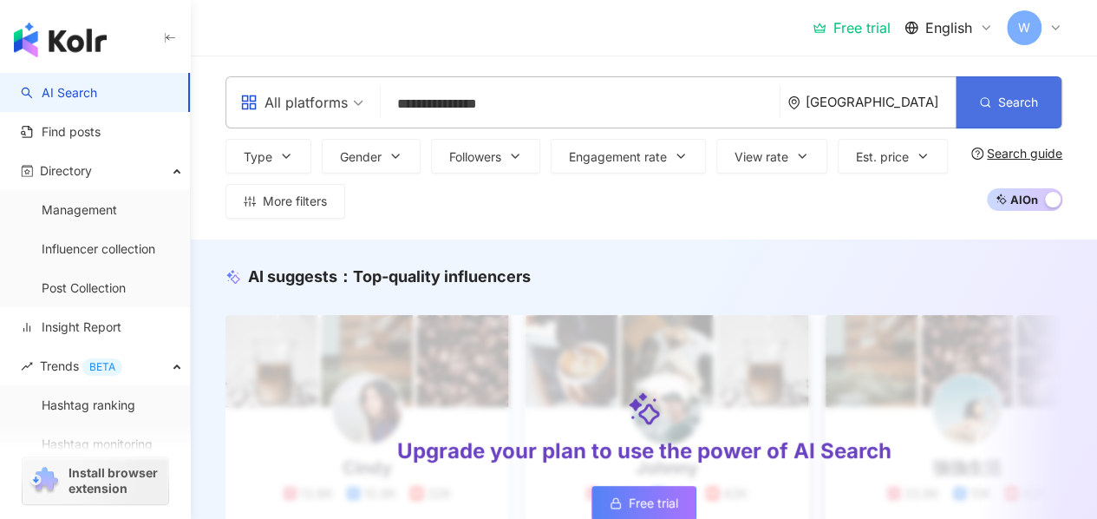
click at [1003, 93] on button "Search" at bounding box center [1009, 102] width 106 height 52
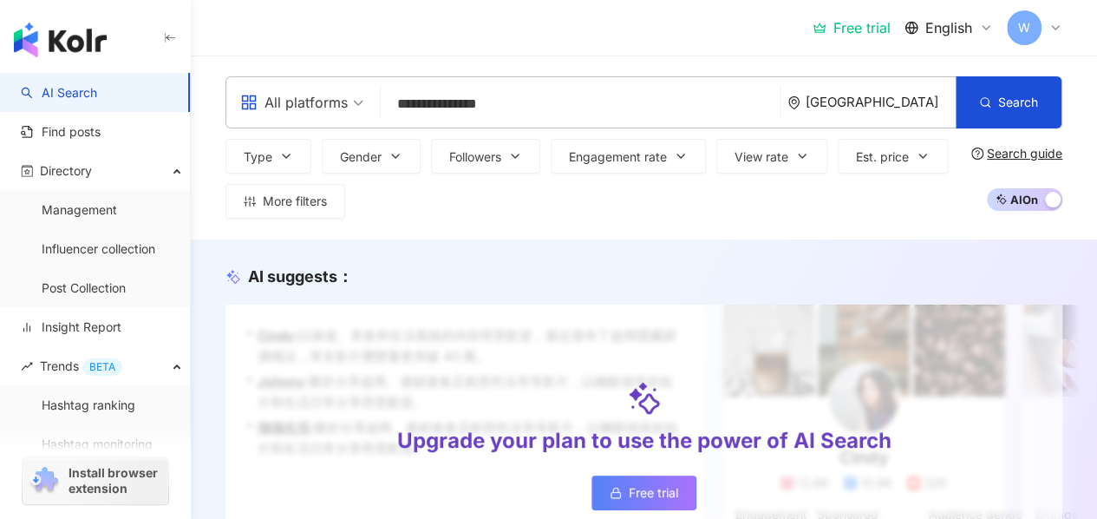
click at [1030, 200] on span "AI On AI Off" at bounding box center [1024, 199] width 75 height 23
click at [1044, 193] on button "AI On AI Off" at bounding box center [1024, 199] width 75 height 23
drag, startPoint x: 1044, startPoint y: 193, endPoint x: 952, endPoint y: 197, distance: 92.0
click at [952, 197] on div "Type Gender Followers Engagement rate View rate Est. price More filters Search …" at bounding box center [644, 179] width 837 height 80
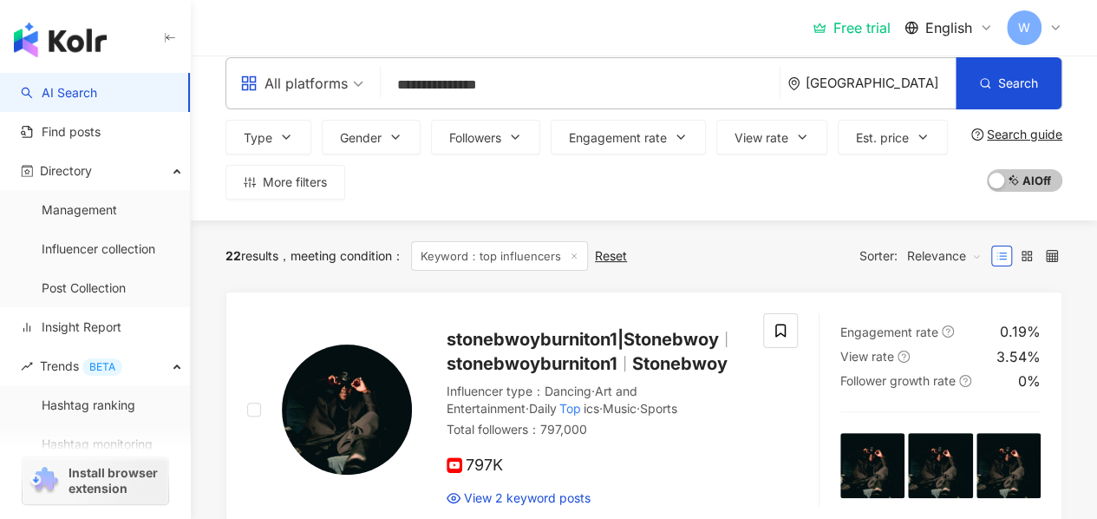
scroll to position [17, 0]
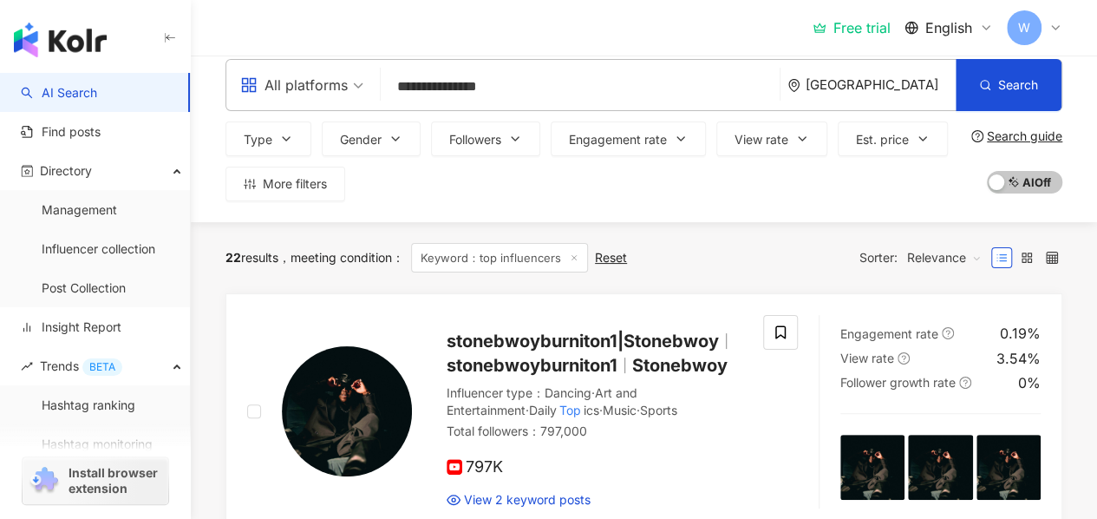
click at [577, 256] on line at bounding box center [574, 257] width 4 height 4
click at [580, 256] on div "22 results meeting condition ： Keyword：top influencers Reset Sorter: Relevance" at bounding box center [644, 257] width 837 height 71
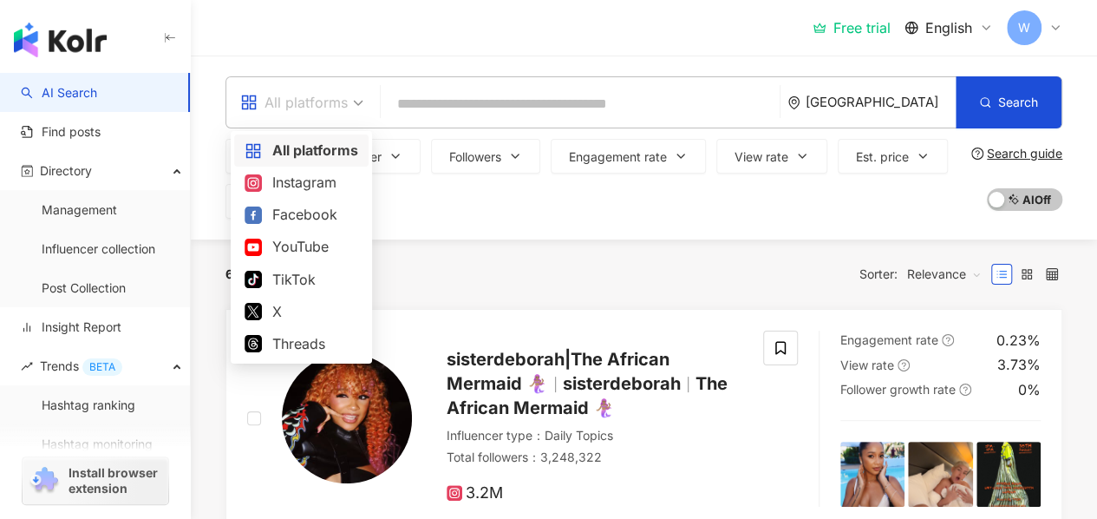
click at [321, 103] on div "All platforms" at bounding box center [294, 102] width 108 height 28
click at [302, 286] on div "TikTok" at bounding box center [302, 280] width 114 height 22
